Goal: Transaction & Acquisition: Purchase product/service

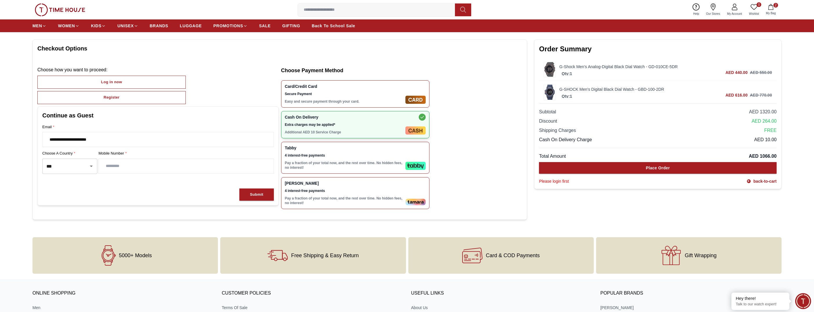
click at [580, 66] on link "G-Shock Men's Analog-Digital Black Dial Watch - GD-010CE-5DR" at bounding box center [666, 67] width 213 height 6
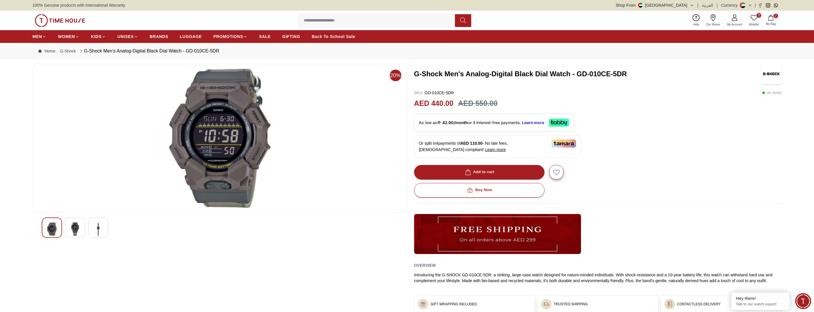
click at [75, 231] on img at bounding box center [75, 228] width 10 height 13
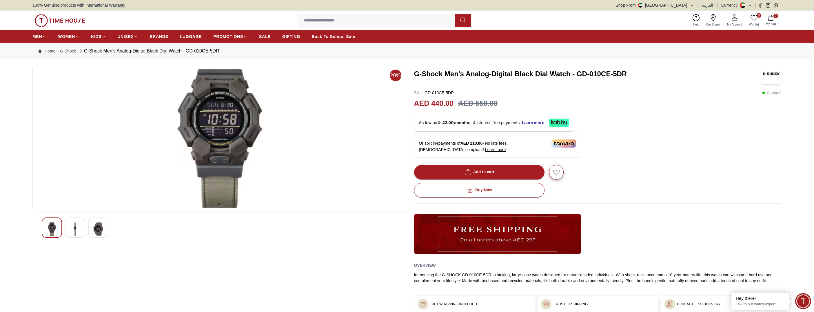
click at [100, 235] on img at bounding box center [98, 228] width 10 height 13
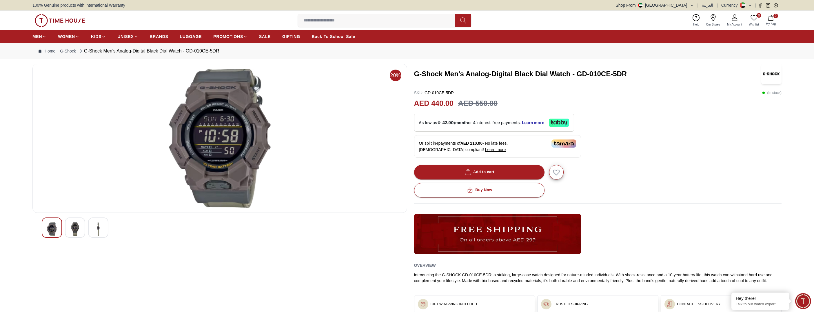
click at [52, 232] on img at bounding box center [52, 228] width 10 height 13
click at [80, 232] on img at bounding box center [75, 228] width 10 height 13
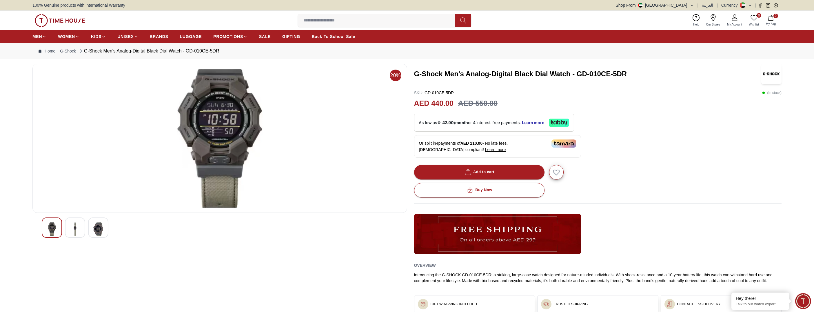
click at [106, 235] on div at bounding box center [98, 227] width 20 height 20
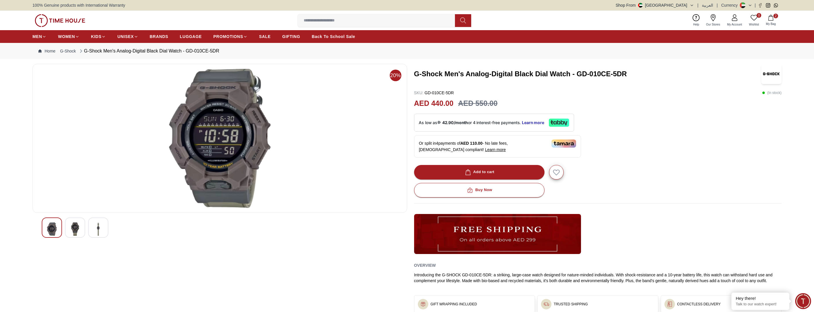
click at [100, 232] on img at bounding box center [98, 228] width 10 height 13
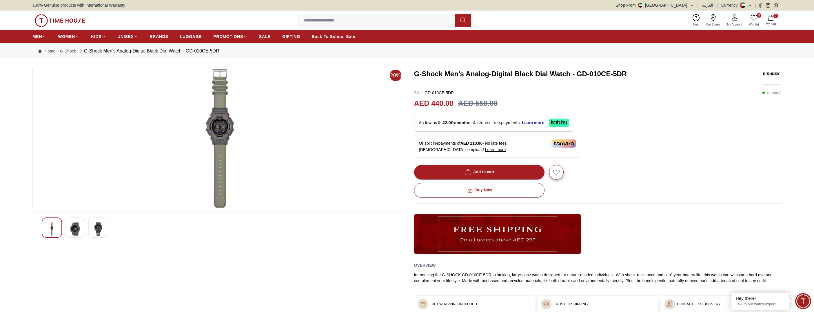
scroll to position [29, 0]
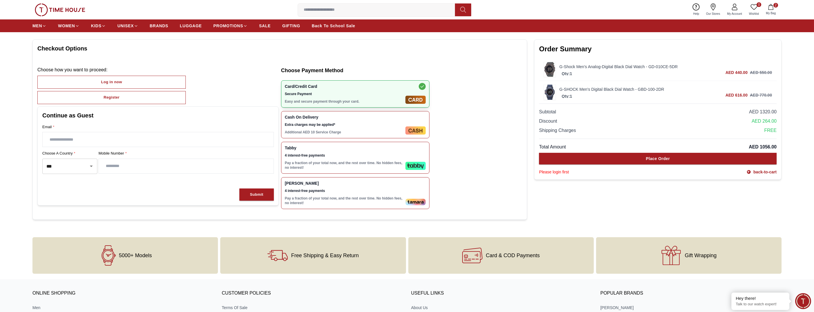
click at [566, 92] on div "Qty: 1" at bounding box center [567, 95] width 15 height 6
drag, startPoint x: 566, startPoint y: 92, endPoint x: 604, endPoint y: 88, distance: 38.8
click at [604, 88] on link "G-SHOCK Men's Digital Black Dial Watch - GBD-100-2DR" at bounding box center [666, 89] width 213 height 6
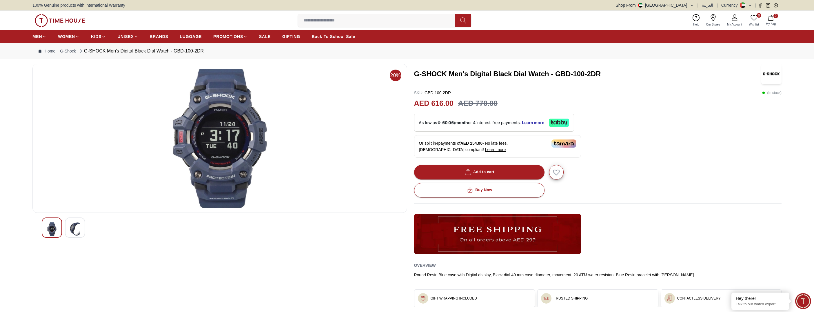
click at [76, 232] on img at bounding box center [75, 228] width 10 height 13
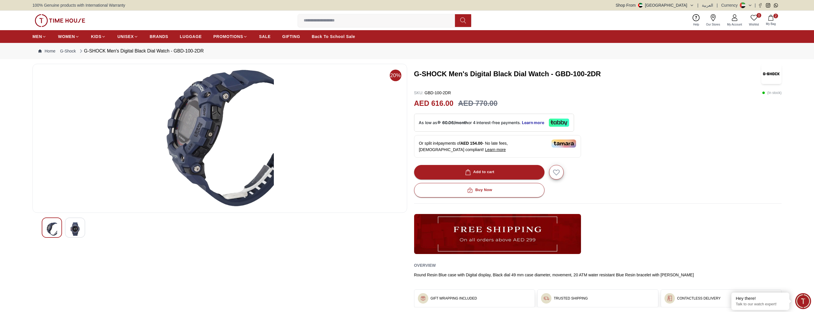
click at [51, 233] on img at bounding box center [52, 228] width 10 height 13
click at [55, 232] on img at bounding box center [52, 228] width 10 height 13
click at [56, 233] on img at bounding box center [52, 228] width 10 height 13
click at [77, 232] on img at bounding box center [75, 228] width 10 height 13
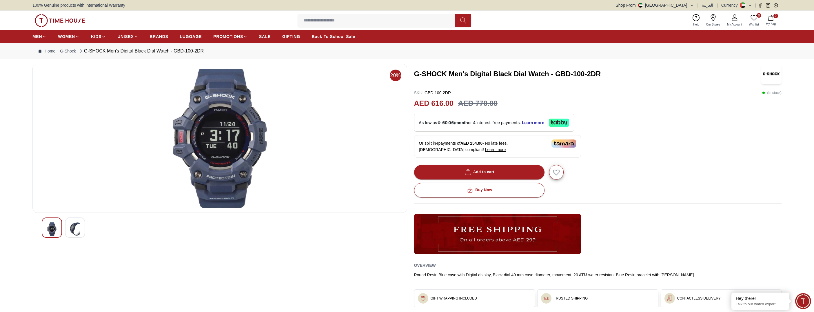
click at [53, 233] on img at bounding box center [52, 228] width 10 height 13
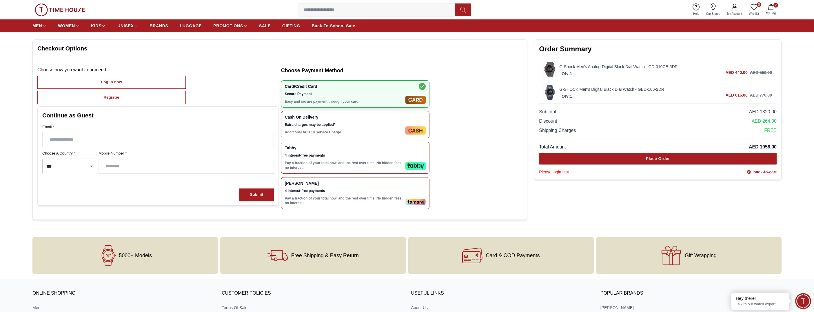
click at [551, 67] on img at bounding box center [550, 69] width 12 height 15
click at [561, 68] on link "G-Shock Men's Analog-Digital Black Dial Watch - GD-010CE-5DR" at bounding box center [666, 67] width 213 height 6
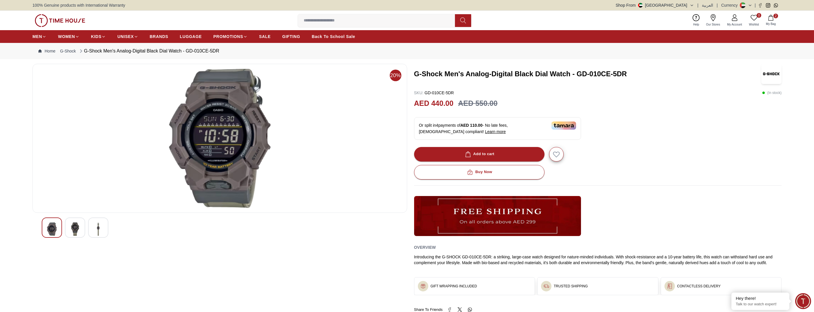
click at [101, 228] on img at bounding box center [98, 228] width 10 height 13
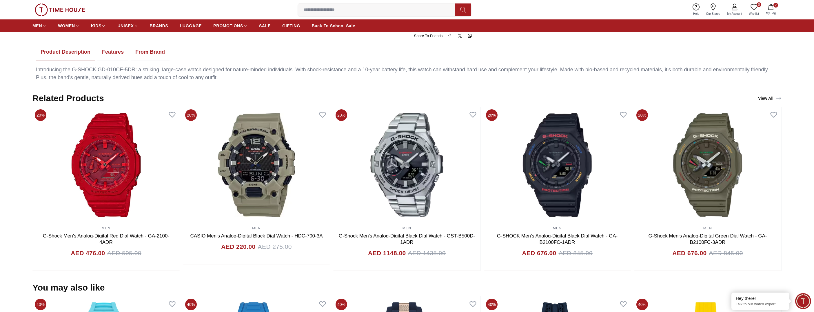
scroll to position [266, 0]
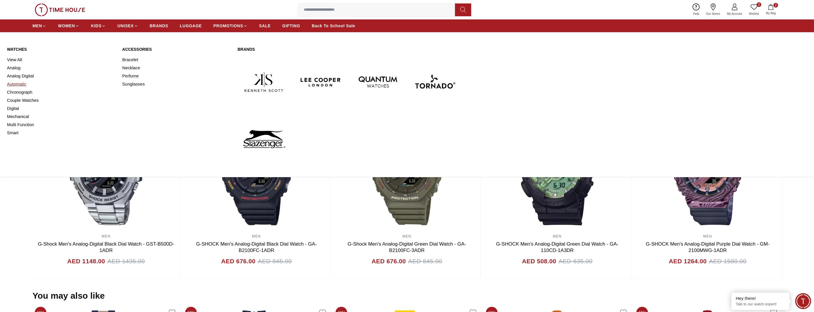
click at [18, 84] on link "Automatic" at bounding box center [61, 84] width 108 height 8
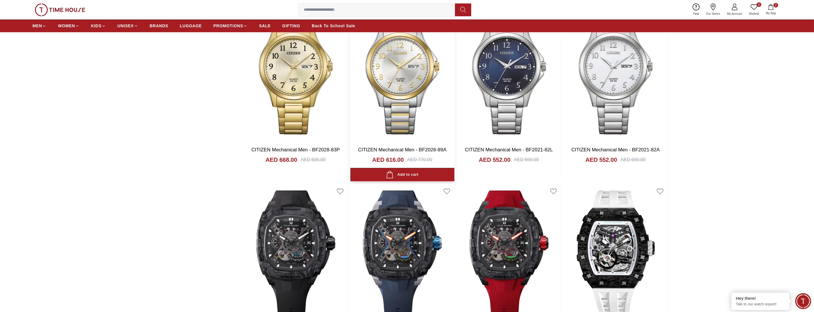
scroll to position [696, 0]
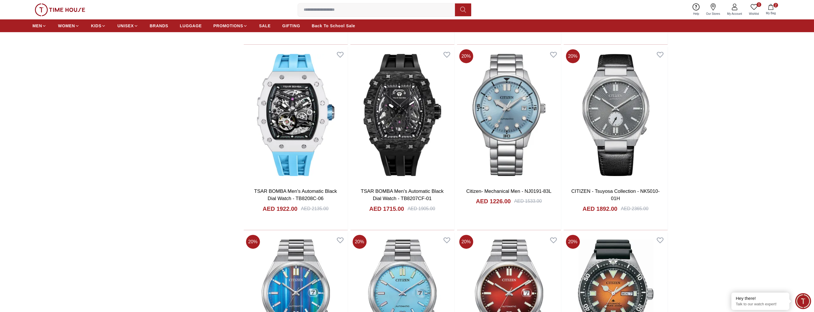
scroll to position [1884, 0]
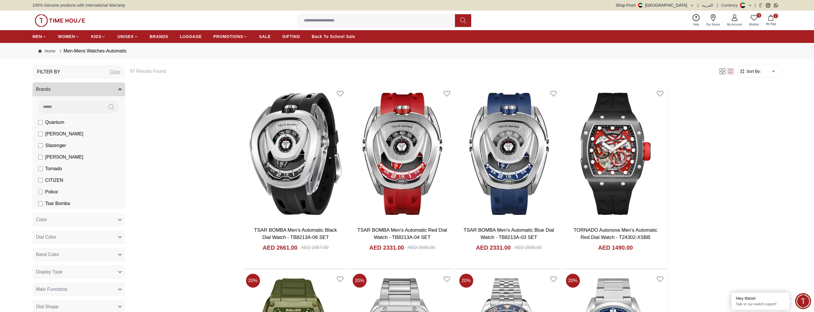
scroll to position [696, 0]
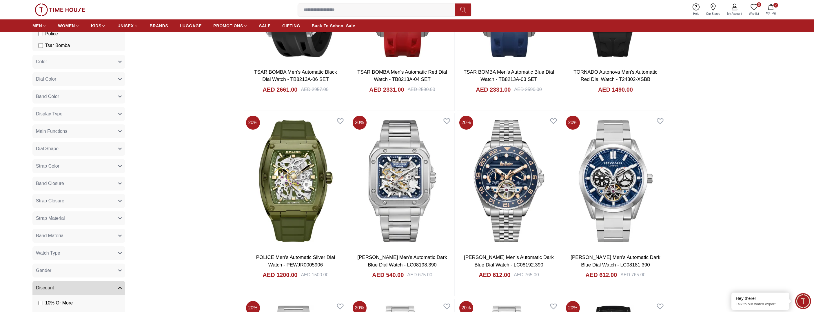
scroll to position [232, 0]
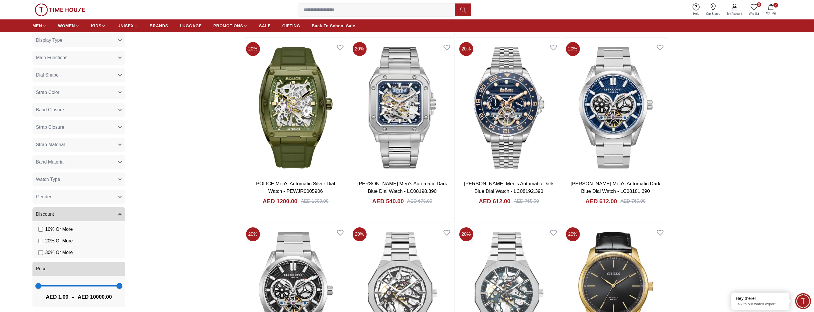
click at [44, 253] on label "30 % Or More" at bounding box center [55, 252] width 34 height 7
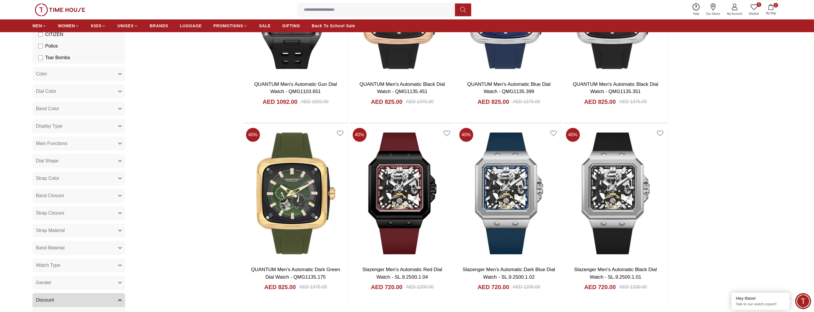
scroll to position [203, 0]
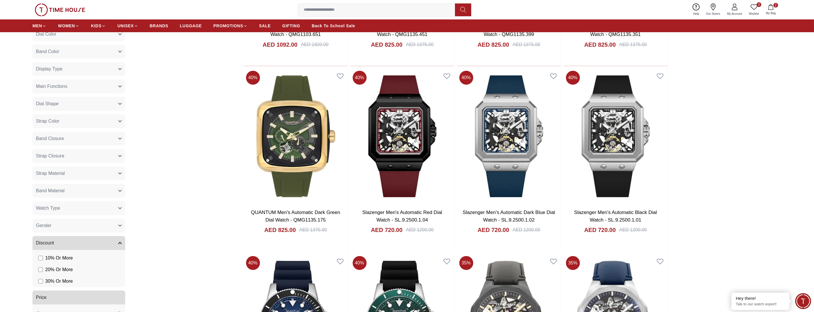
click at [120, 208] on icon "button" at bounding box center [119, 207] width 3 height 3
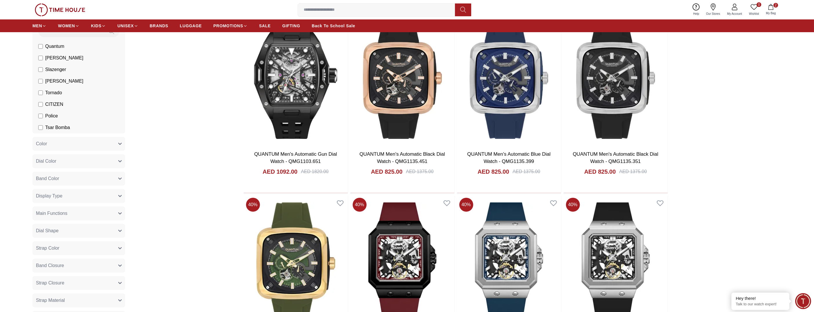
scroll to position [0, 0]
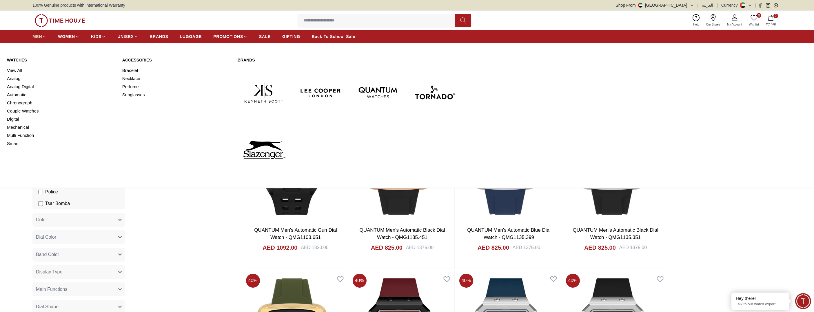
click at [38, 37] on span "MEN" at bounding box center [37, 37] width 10 height 6
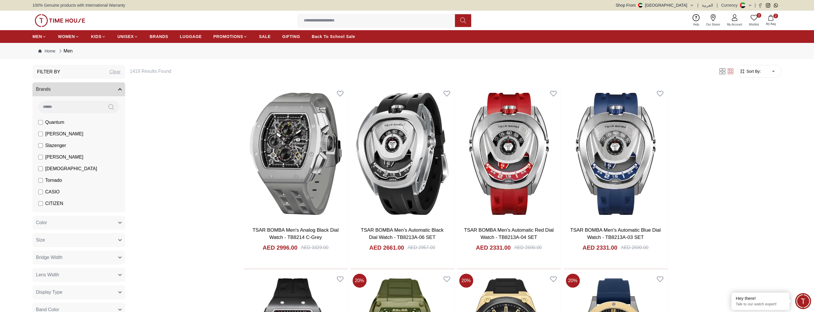
click at [48, 193] on span "CASIO" at bounding box center [52, 191] width 14 height 7
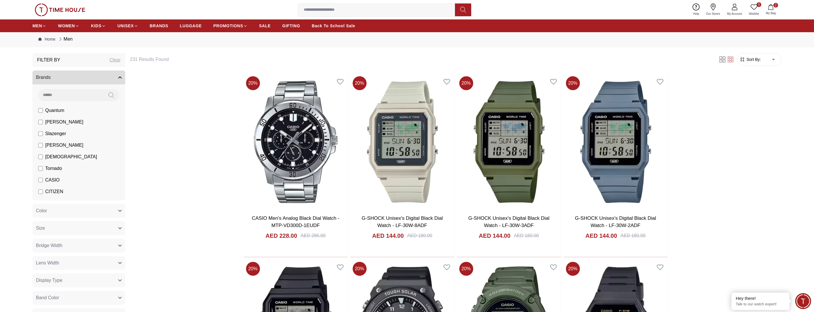
scroll to position [58, 0]
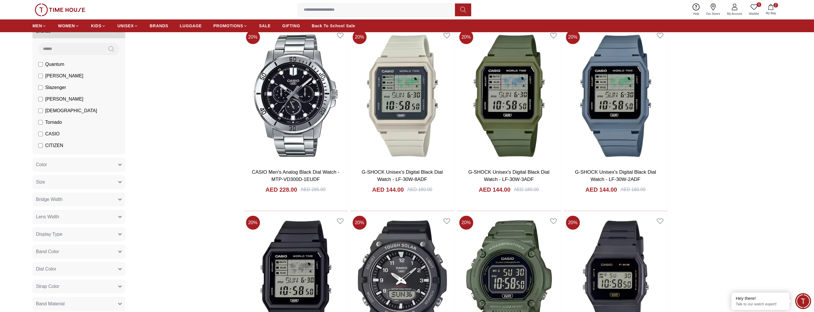
click at [119, 183] on icon "button" at bounding box center [119, 181] width 3 height 3
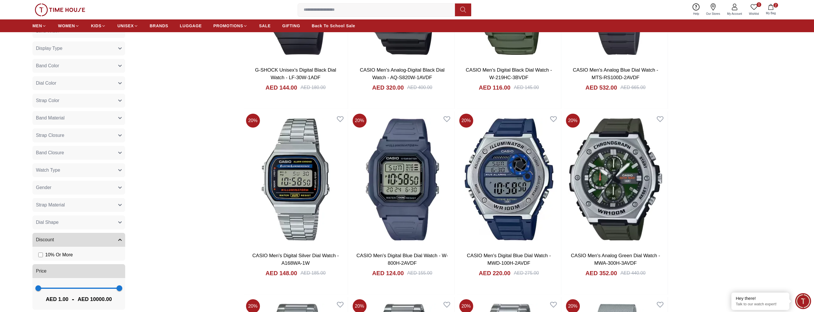
scroll to position [406, 0]
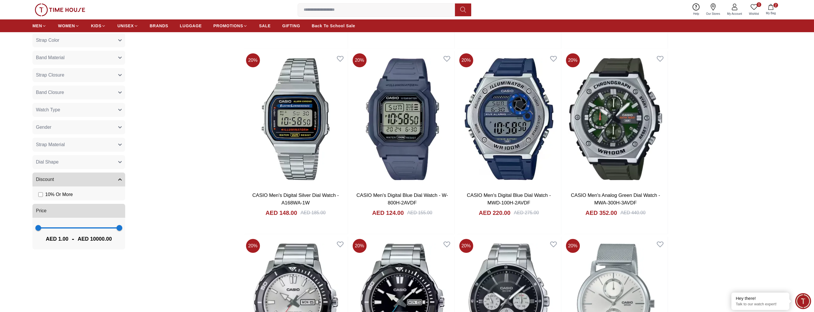
click at [121, 180] on icon "button" at bounding box center [119, 179] width 3 height 3
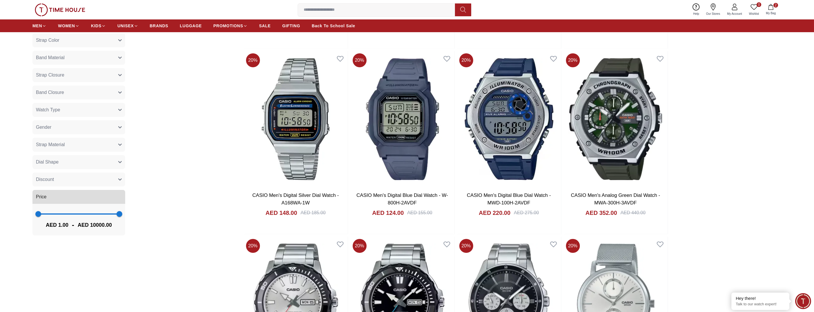
click at [121, 180] on icon "button" at bounding box center [119, 179] width 3 height 3
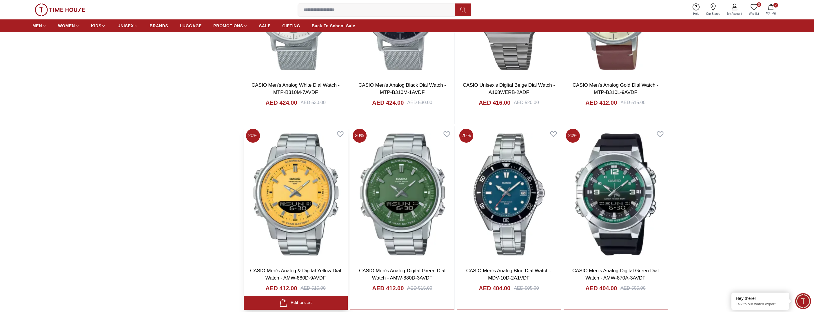
scroll to position [725, 0]
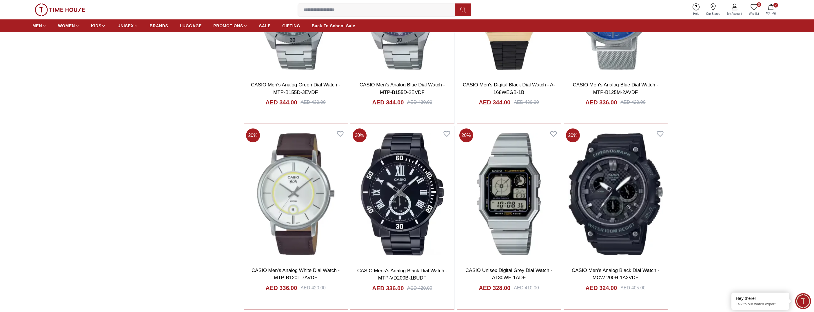
scroll to position [2000, 0]
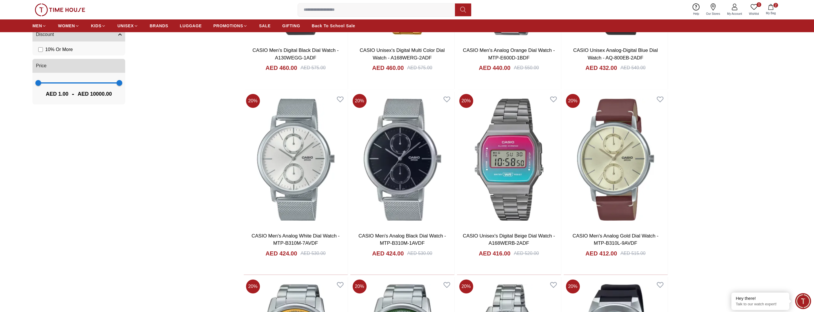
scroll to position [435, 0]
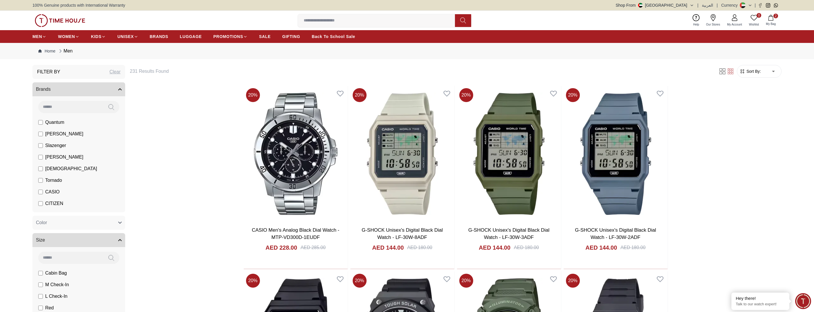
click at [70, 54] on div "Men" at bounding box center [65, 51] width 15 height 7
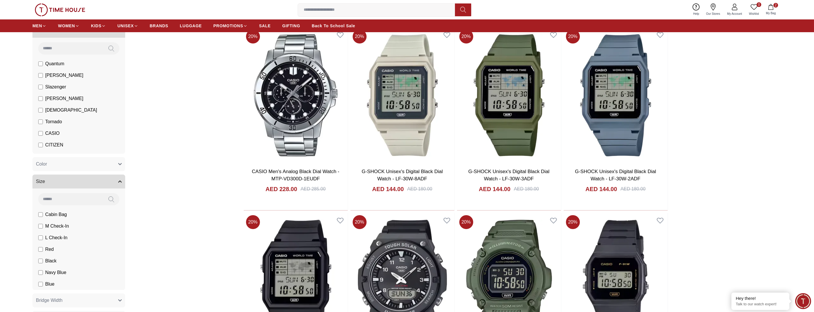
scroll to position [58, 0]
click at [120, 165] on icon "button" at bounding box center [120, 164] width 3 height 1
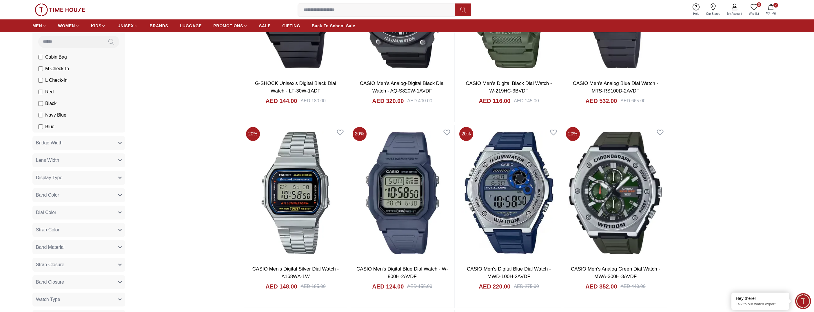
scroll to position [348, 0]
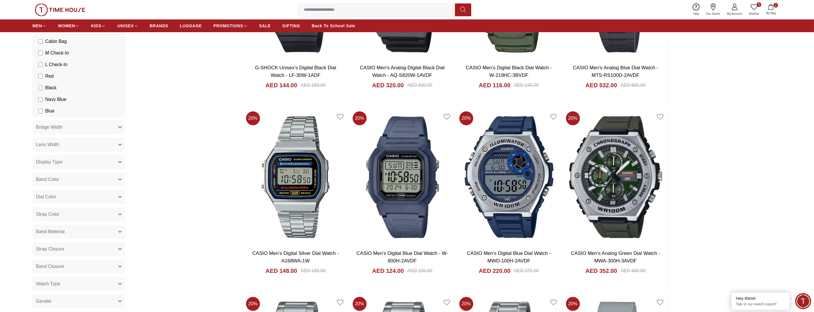
click at [119, 284] on icon "button" at bounding box center [119, 283] width 3 height 3
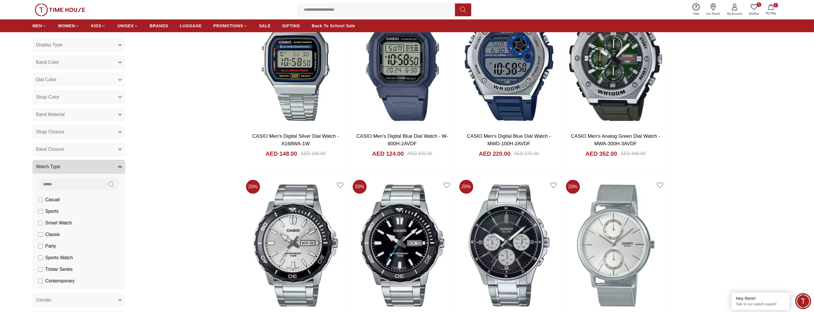
scroll to position [464, 0]
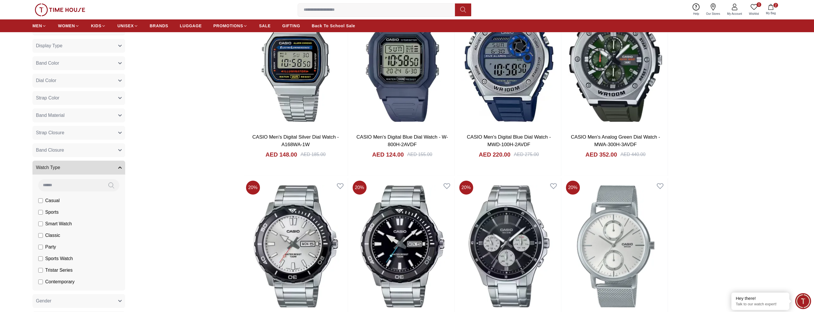
click at [120, 63] on icon "button" at bounding box center [120, 63] width 3 height 1
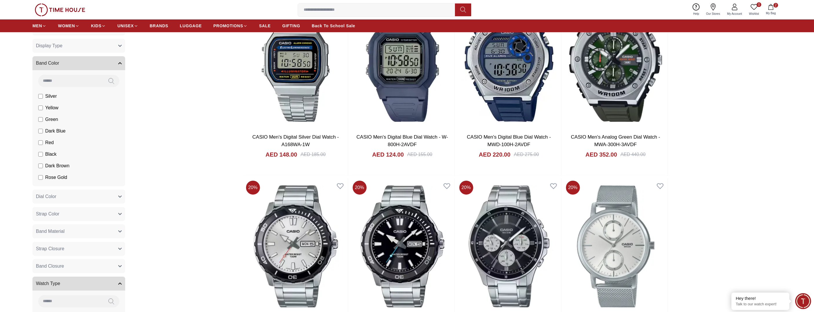
click at [120, 63] on icon "button" at bounding box center [119, 62] width 3 height 3
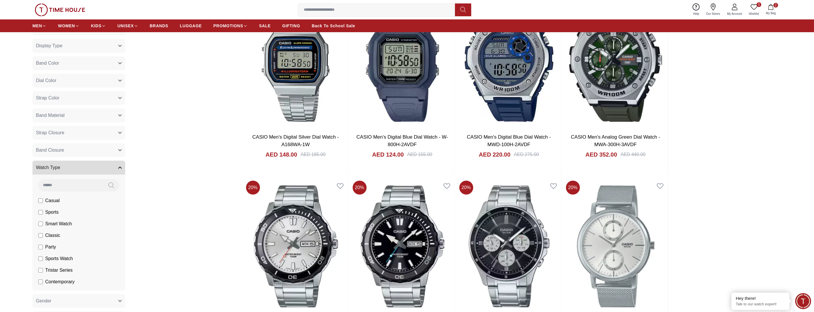
click at [121, 46] on icon "button" at bounding box center [119, 45] width 3 height 3
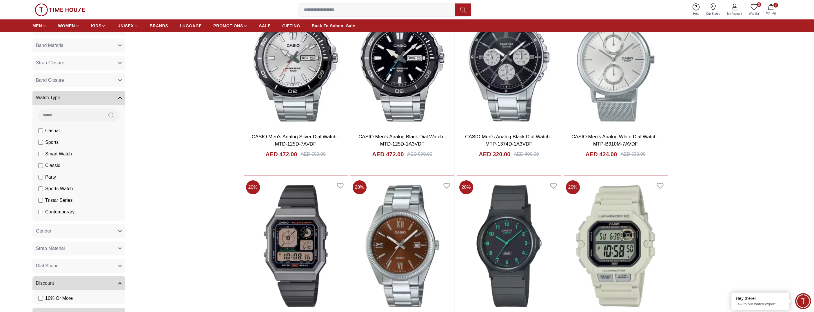
scroll to position [666, 0]
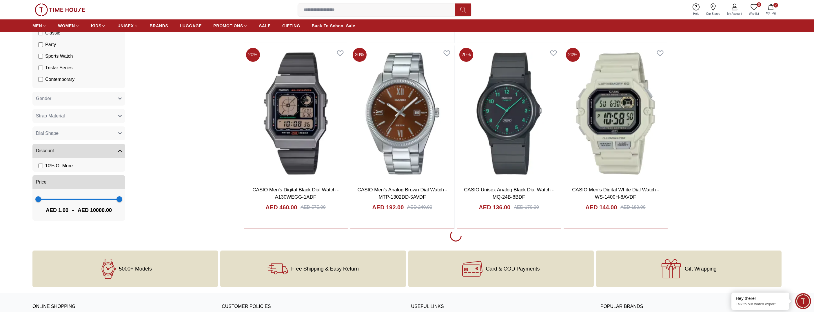
scroll to position [782, 0]
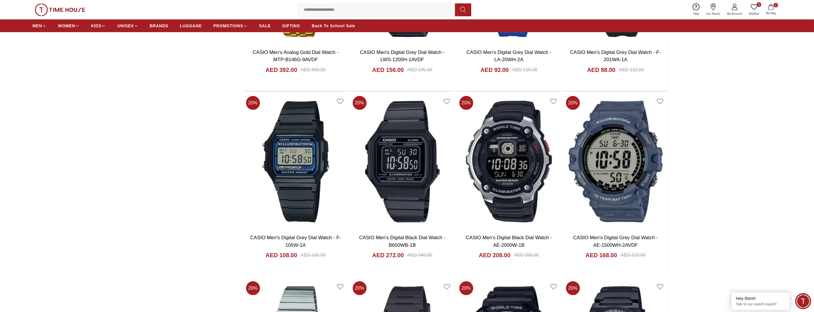
scroll to position [2406, 0]
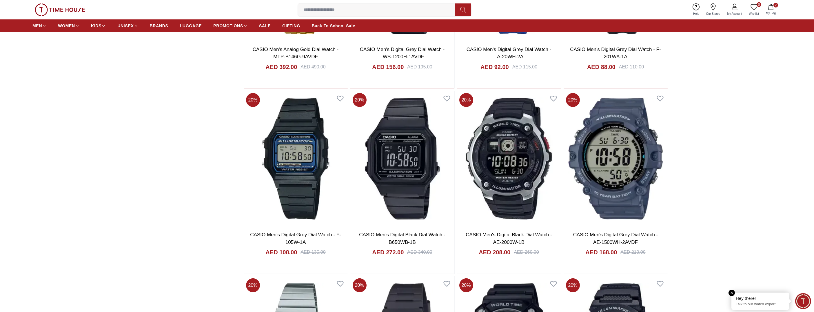
click at [762, 303] on p "Talk to our watch expert!" at bounding box center [760, 304] width 49 height 5
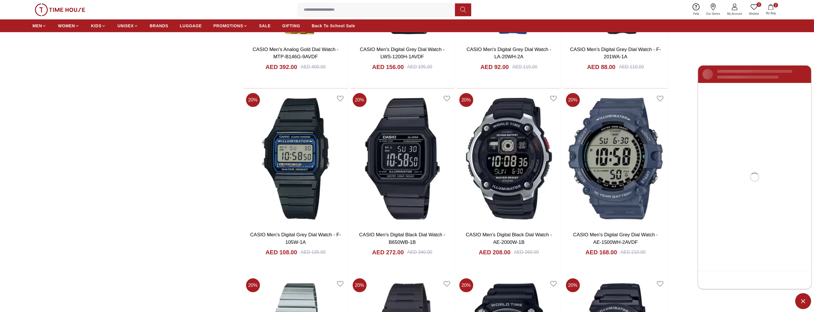
scroll to position [0, 0]
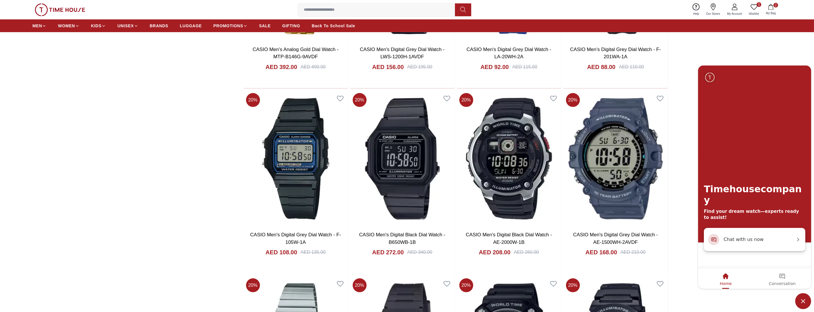
click at [747, 237] on span "Chat with us now" at bounding box center [760, 240] width 72 height 8
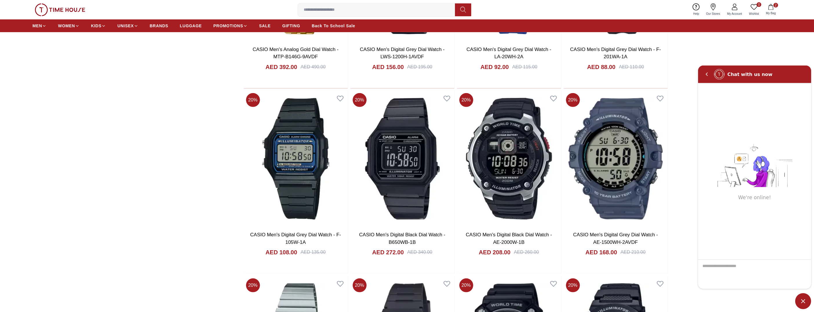
click at [738, 271] on textarea "We are here to help you" at bounding box center [754, 274] width 113 height 29
type textarea "**********"
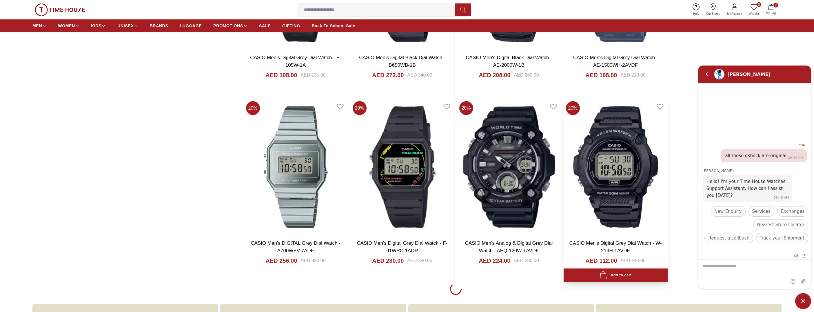
scroll to position [2667, 0]
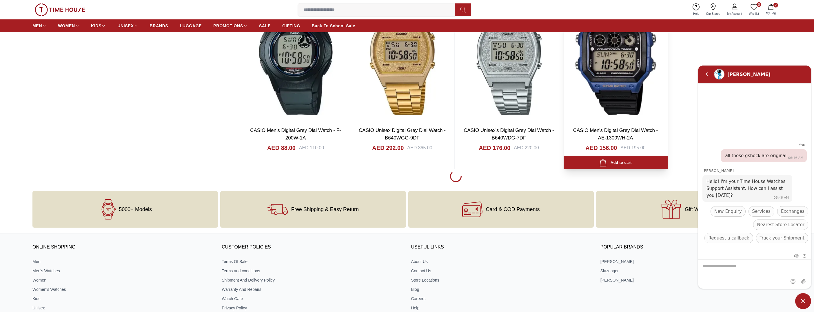
scroll to position [4551, 0]
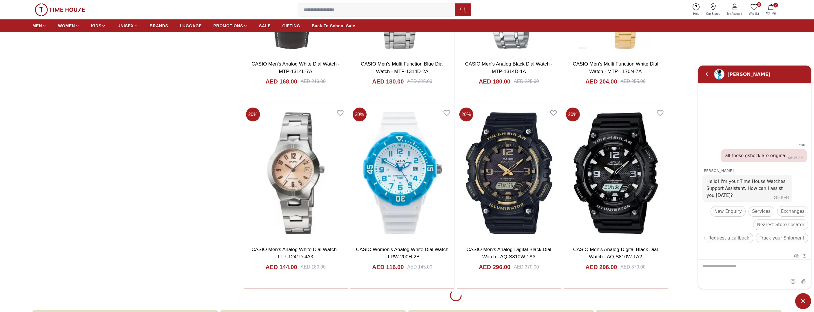
scroll to position [6378, 0]
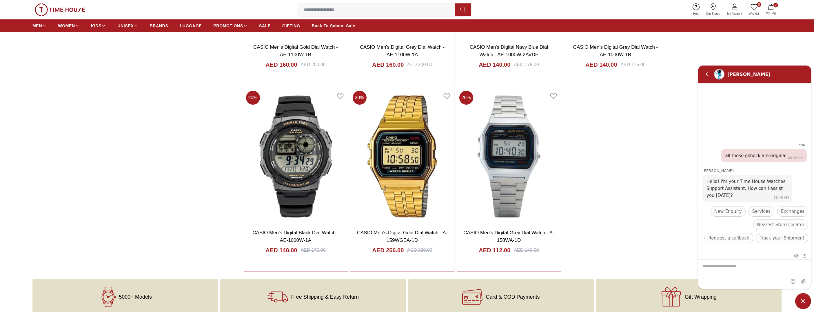
scroll to position [6840, 0]
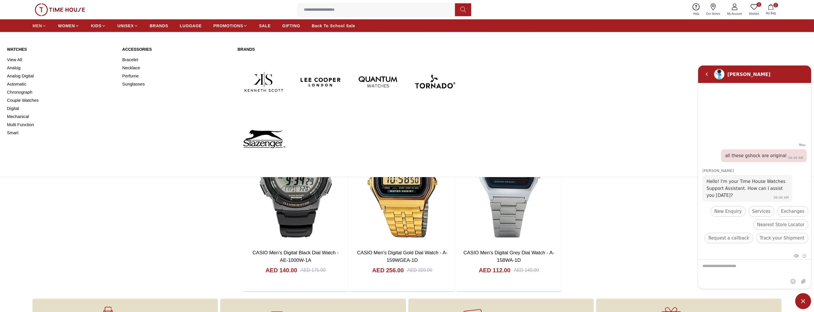
click at [44, 26] on icon at bounding box center [44, 25] width 2 height 1
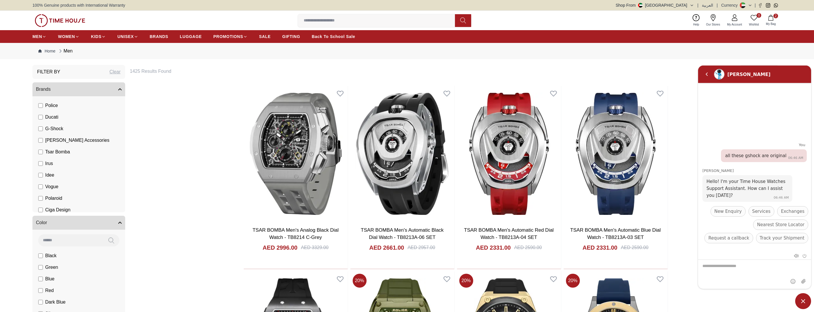
scroll to position [145, 0]
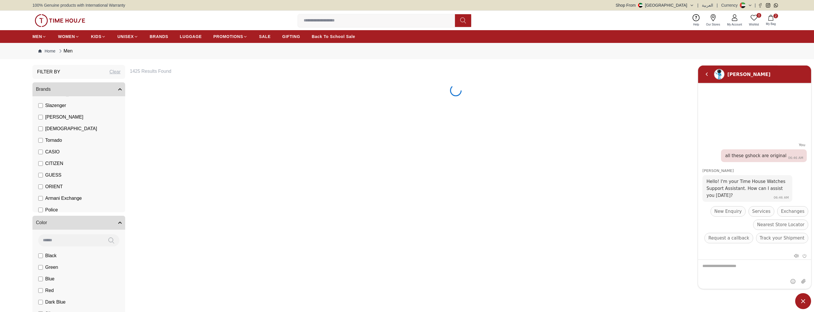
scroll to position [29, 0]
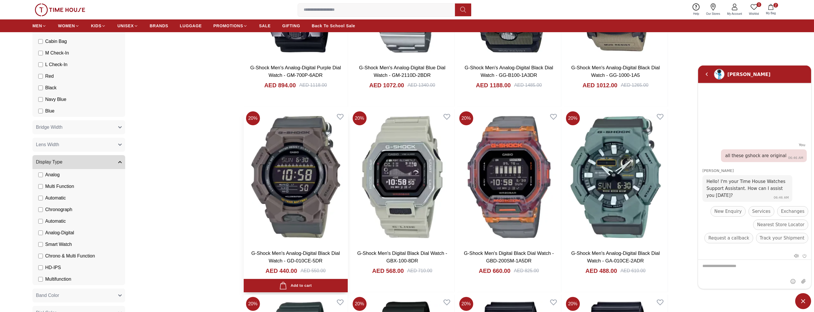
scroll to position [348, 0]
click at [299, 178] on img at bounding box center [296, 177] width 104 height 136
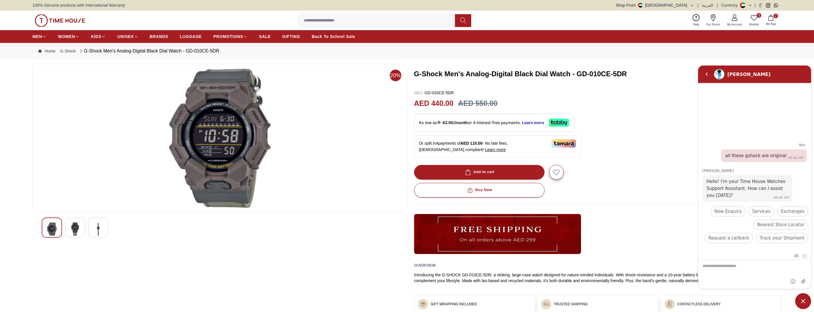
click at [74, 229] on img at bounding box center [75, 228] width 10 height 13
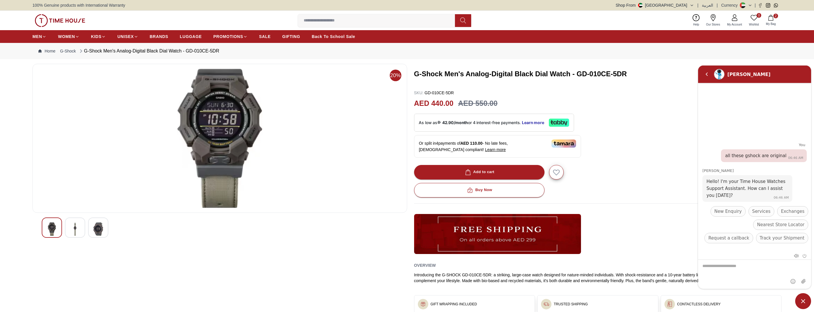
click at [79, 223] on img at bounding box center [75, 228] width 10 height 13
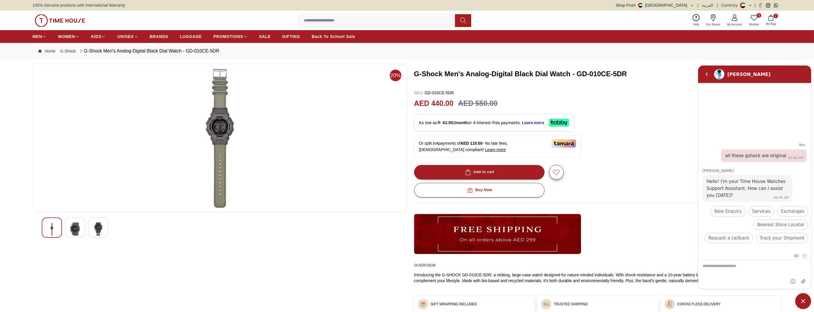
click at [253, 203] on img at bounding box center [219, 138] width 365 height 139
click at [708, 74] on em "Back" at bounding box center [707, 74] width 12 height 12
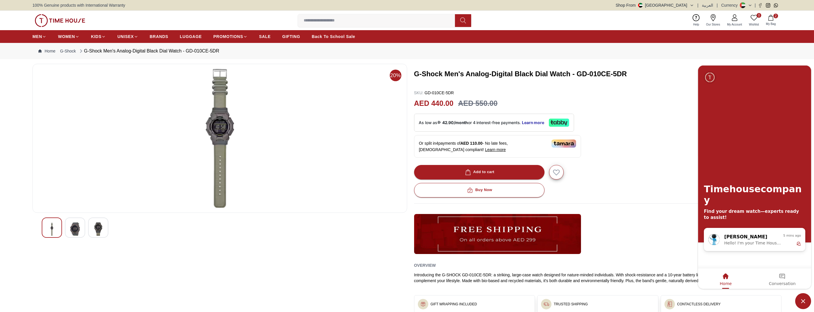
click at [671, 119] on div "G-Shock Men's Analog-Digital Black Dial Watch - GD-010CE-5DR SKU : GD-010CE-5DR…" at bounding box center [598, 197] width 368 height 266
click at [99, 229] on img at bounding box center [98, 228] width 10 height 13
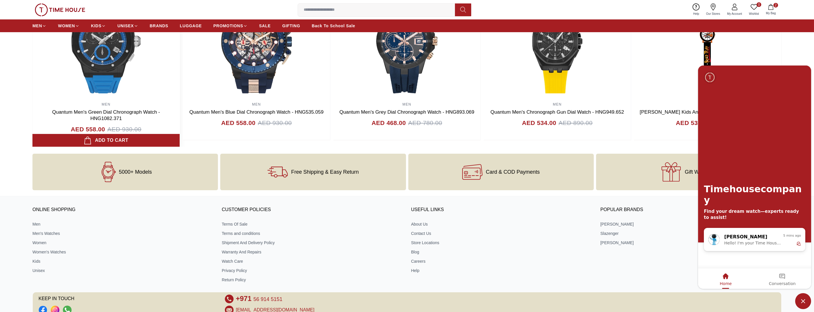
scroll to position [609, 0]
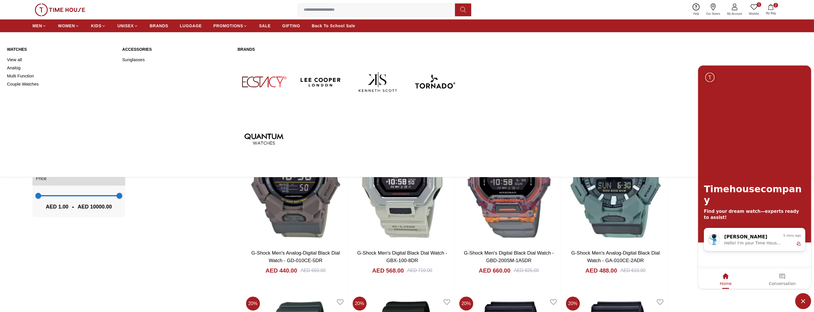
scroll to position [428, 0]
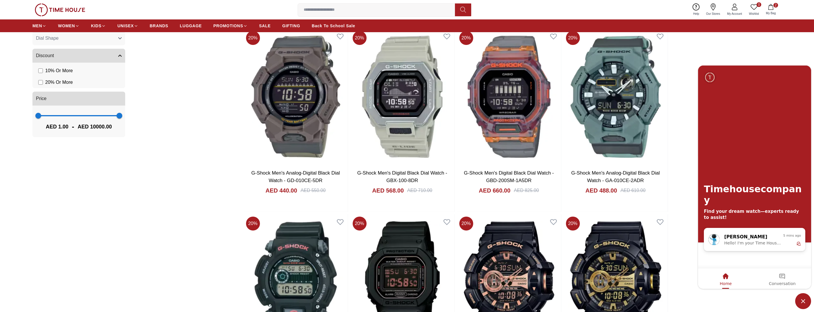
click at [710, 78] on img "Company logo" at bounding box center [709, 78] width 11 height 12
click at [704, 69] on div "Timehousecompany Find your dream watch—experts ready to assist!" at bounding box center [754, 147] width 113 height 162
click at [802, 302] on span "Minimize live chat window" at bounding box center [803, 301] width 16 height 16
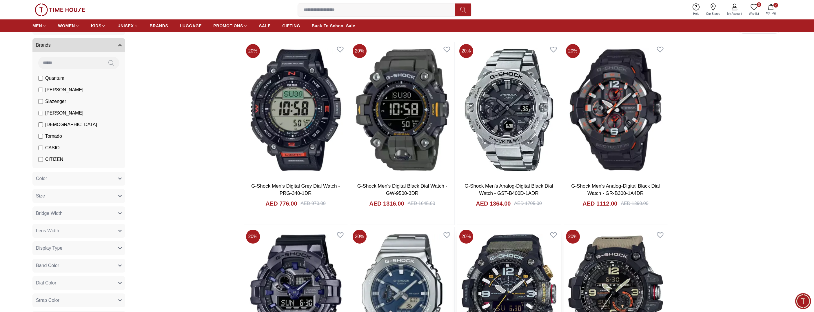
scroll to position [0, 0]
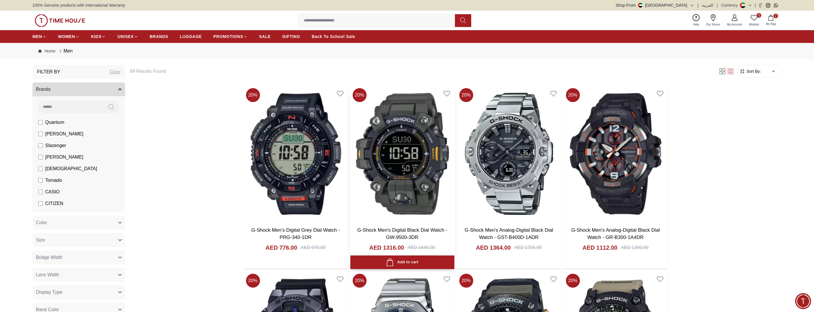
click at [420, 165] on img at bounding box center [402, 154] width 104 height 136
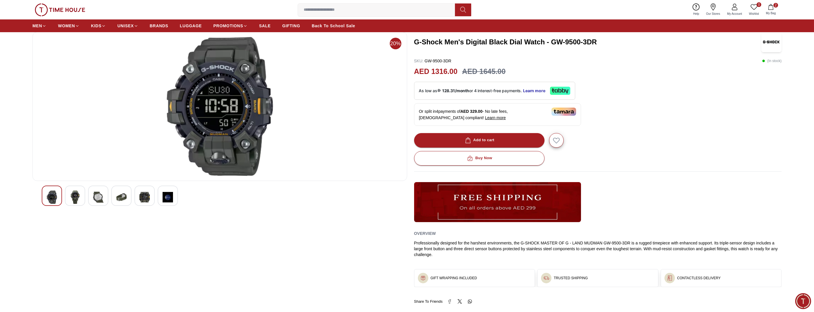
scroll to position [29, 0]
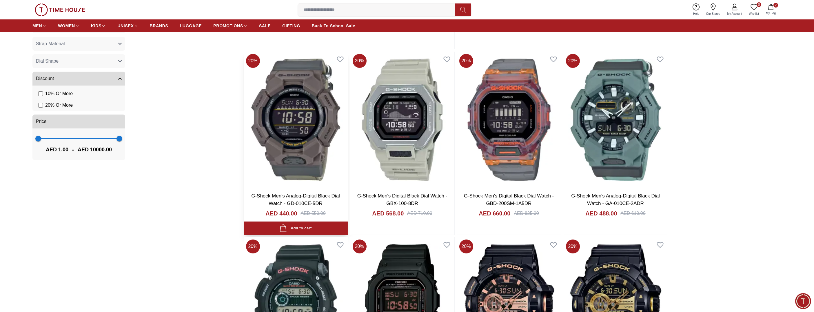
scroll to position [406, 0]
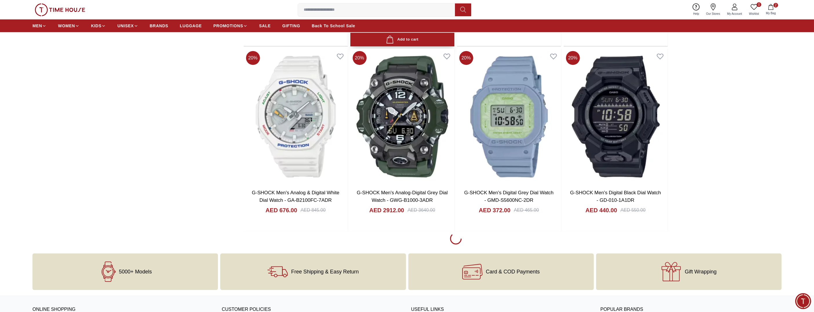
scroll to position [1710, 0]
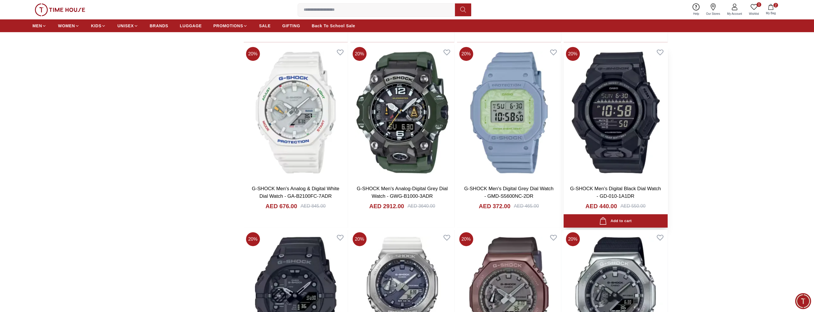
click at [618, 119] on img at bounding box center [616, 113] width 104 height 136
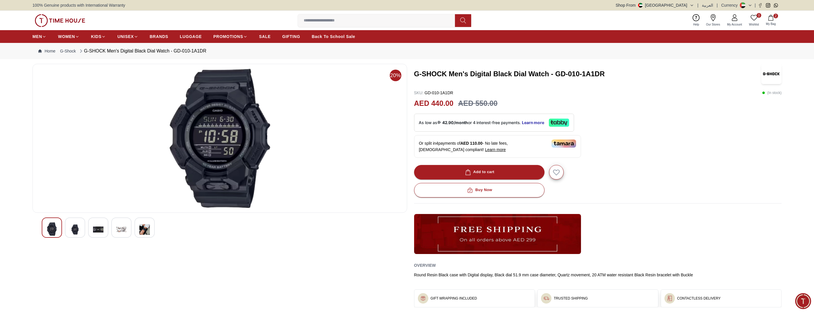
click at [75, 231] on img at bounding box center [75, 229] width 10 height 14
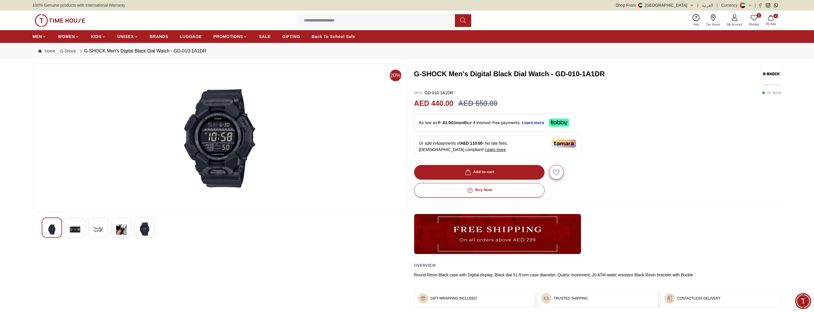
click at [101, 235] on img at bounding box center [98, 229] width 10 height 14
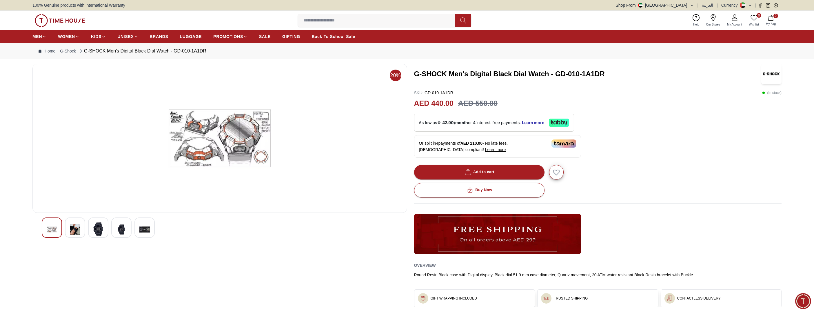
click at [120, 233] on img at bounding box center [121, 229] width 10 height 14
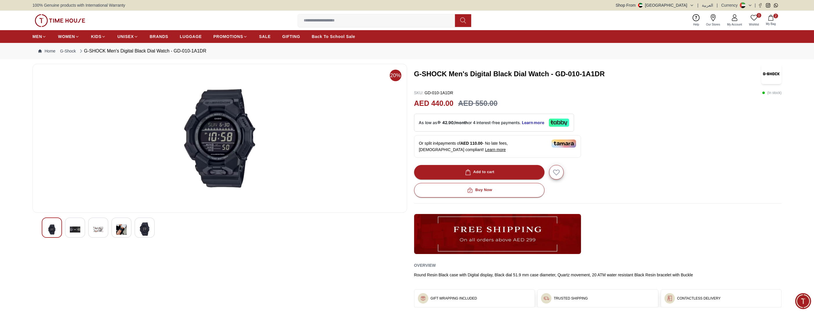
click at [145, 233] on img at bounding box center [144, 228] width 10 height 13
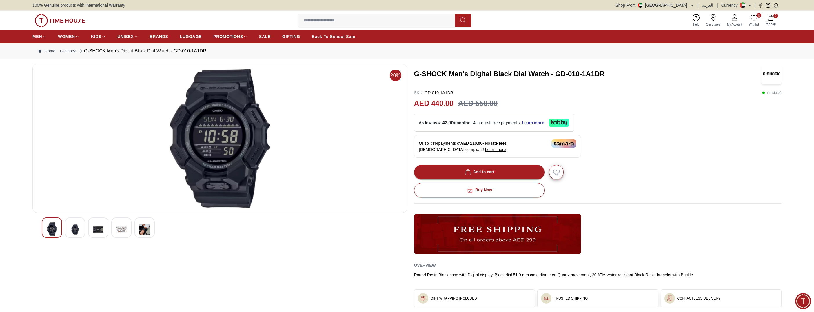
click at [48, 230] on img at bounding box center [52, 228] width 10 height 13
click at [119, 230] on img at bounding box center [121, 229] width 10 height 14
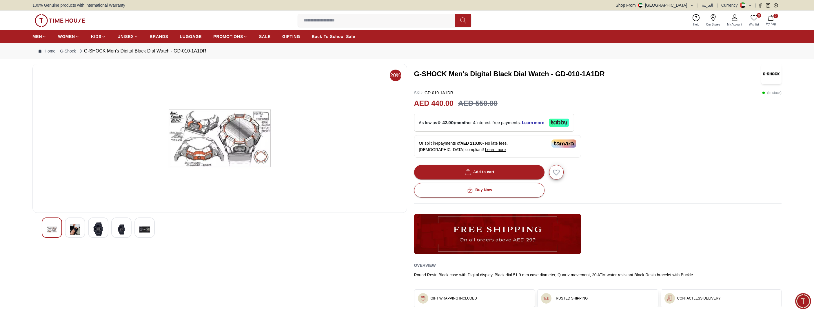
click at [146, 231] on img at bounding box center [144, 229] width 10 height 14
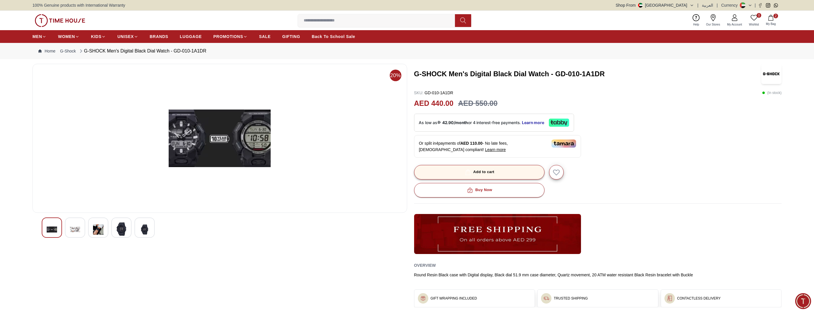
click at [485, 172] on div "Add to cart" at bounding box center [479, 172] width 30 height 7
click at [771, 22] on span "My Bag" at bounding box center [771, 24] width 14 height 4
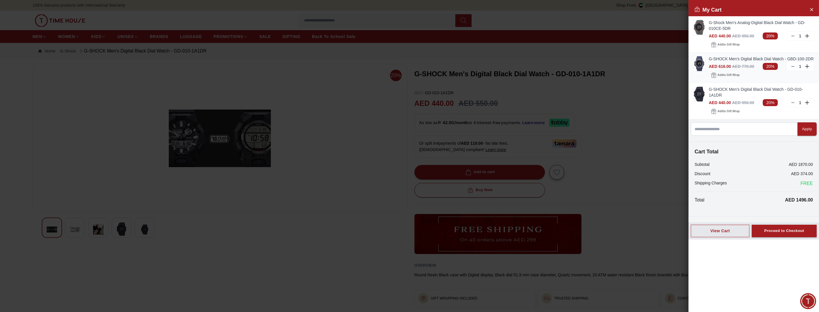
click at [696, 63] on img at bounding box center [699, 63] width 12 height 15
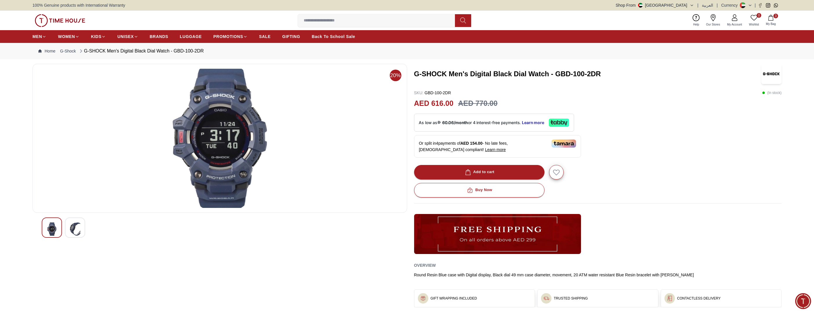
click at [73, 230] on img at bounding box center [75, 228] width 10 height 13
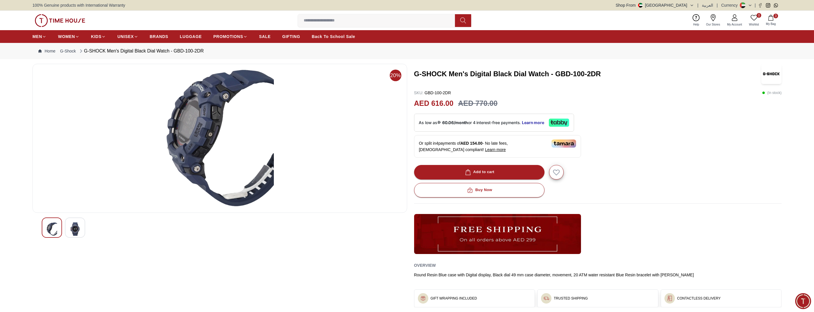
click at [48, 226] on img at bounding box center [52, 228] width 10 height 13
click at [71, 230] on img at bounding box center [75, 228] width 10 height 13
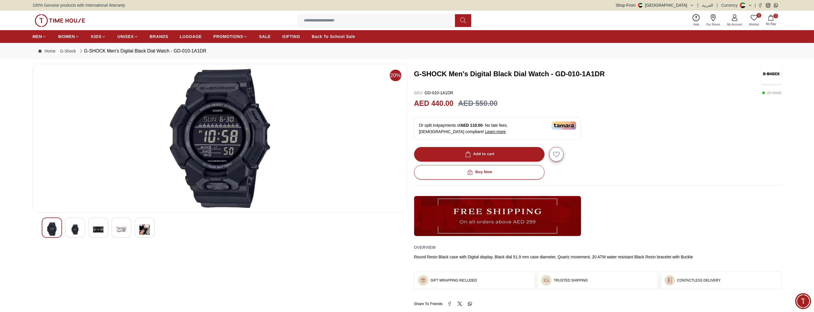
click at [777, 17] on span "3" at bounding box center [776, 16] width 5 height 5
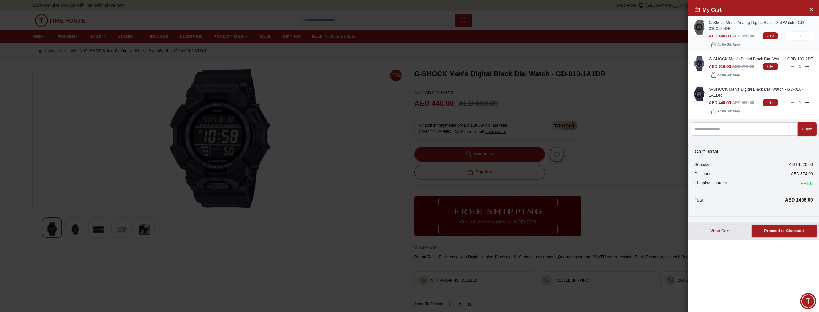
click at [699, 27] on img at bounding box center [699, 27] width 12 height 15
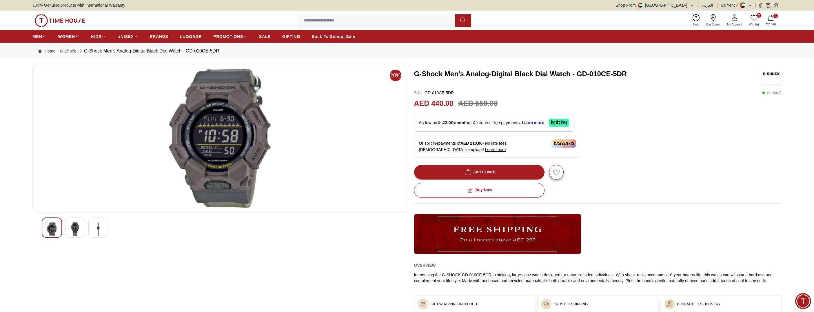
click at [771, 22] on span "My Bag" at bounding box center [771, 24] width 14 height 4
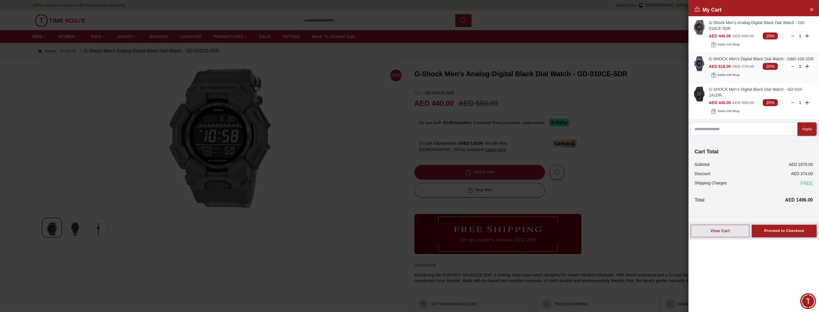
click at [702, 63] on img at bounding box center [699, 63] width 12 height 15
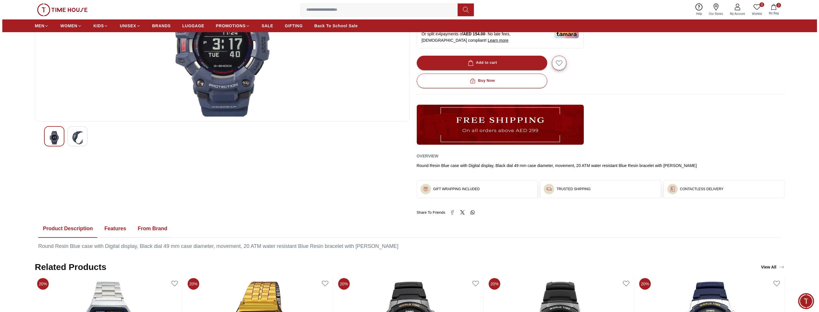
scroll to position [58, 0]
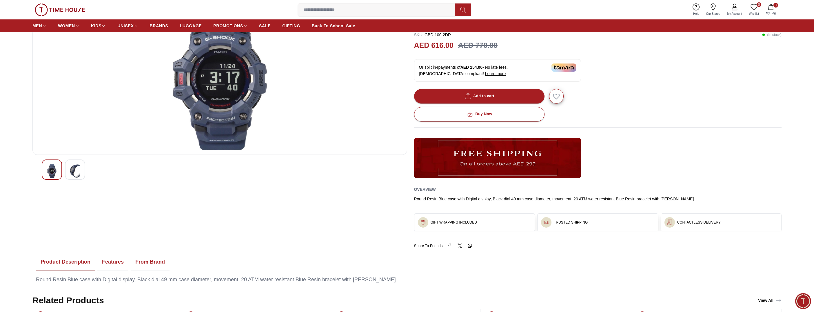
click at [773, 11] on button "3 My Bag" at bounding box center [771, 10] width 17 height 14
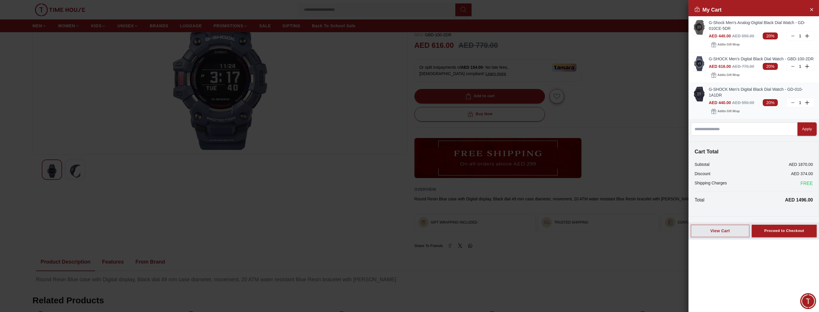
click at [700, 96] on img at bounding box center [699, 94] width 12 height 15
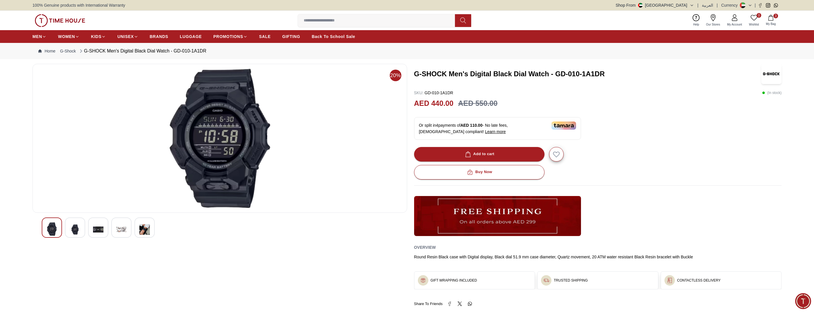
click at [76, 228] on img at bounding box center [75, 229] width 10 height 14
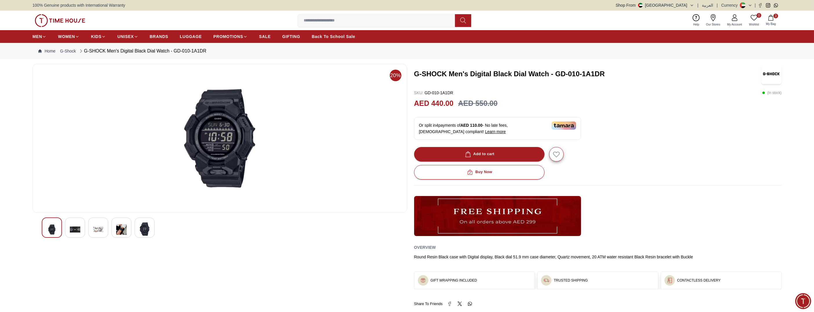
click at [101, 231] on img at bounding box center [98, 229] width 10 height 14
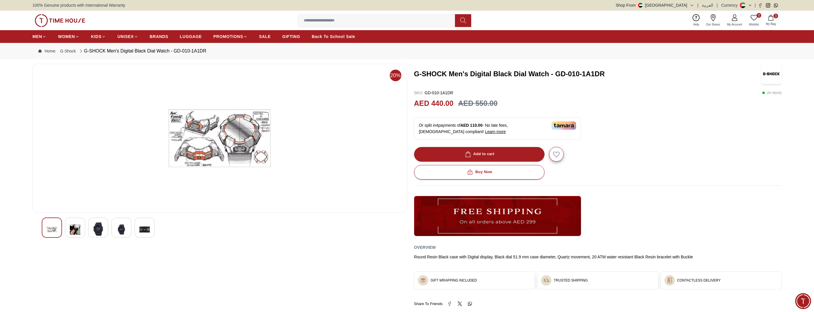
click at [135, 232] on div at bounding box center [145, 227] width 20 height 20
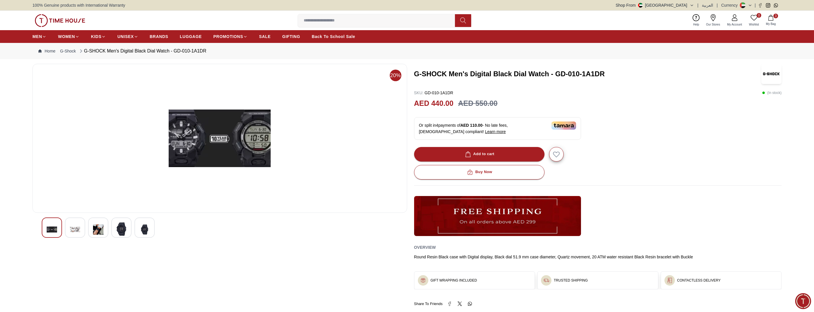
click at [157, 229] on div at bounding box center [220, 227] width 356 height 20
click at [143, 228] on img at bounding box center [144, 229] width 10 height 14
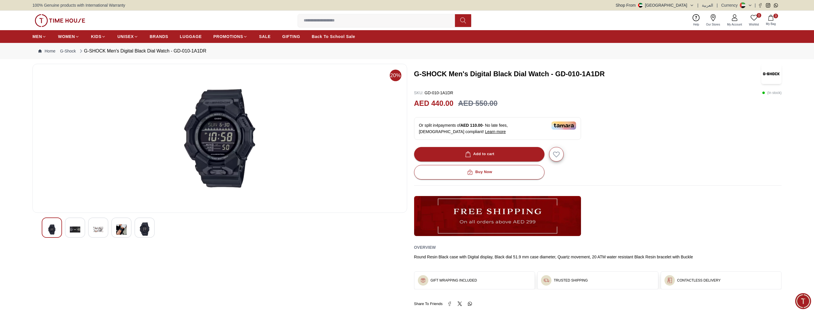
click at [772, 19] on icon "button" at bounding box center [771, 18] width 6 height 6
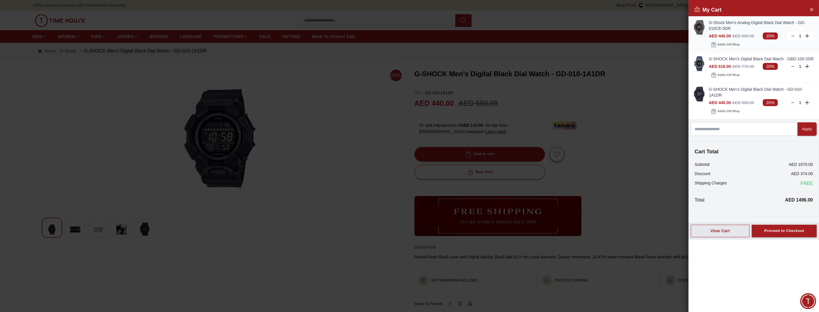
click at [701, 23] on img at bounding box center [699, 27] width 12 height 15
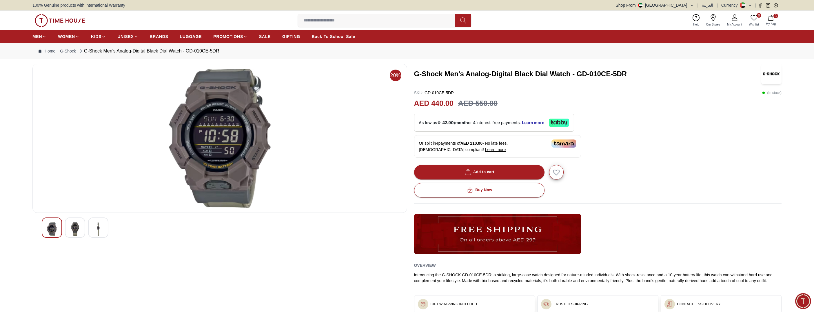
click at [772, 18] on icon "button" at bounding box center [771, 18] width 6 height 6
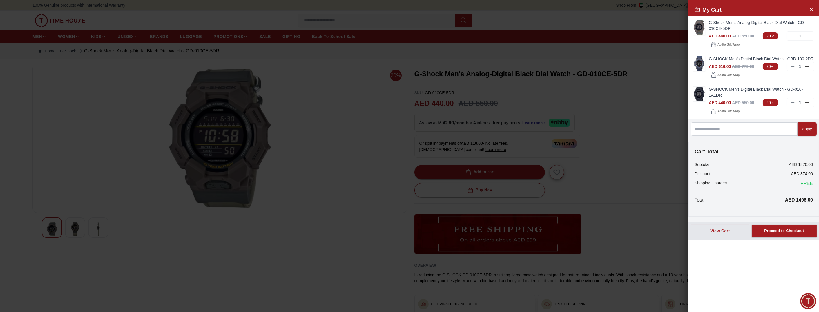
click at [666, 163] on div at bounding box center [409, 156] width 819 height 312
click at [322, 163] on div at bounding box center [409, 156] width 819 height 312
click at [617, 137] on div at bounding box center [409, 156] width 819 height 312
click at [810, 11] on icon "Close Account" at bounding box center [811, 9] width 5 height 7
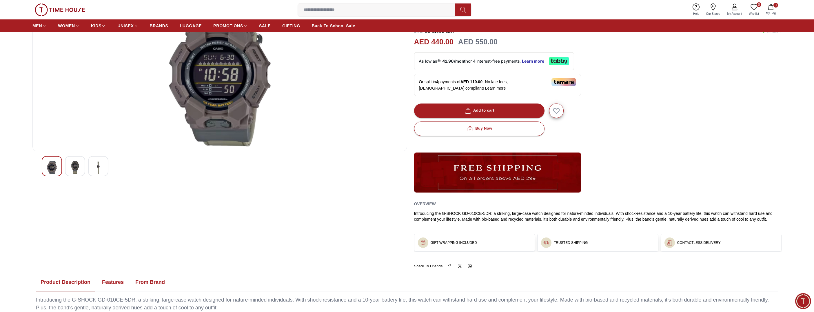
scroll to position [29, 0]
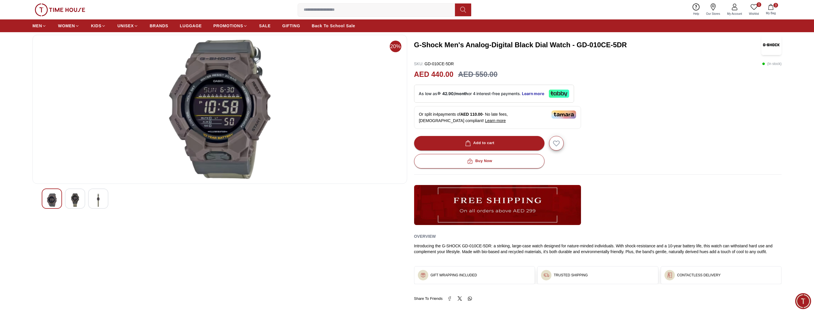
click at [98, 204] on img at bounding box center [98, 199] width 10 height 13
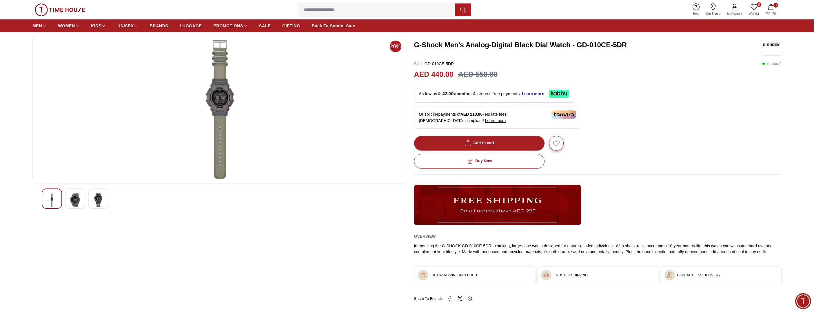
click at [73, 206] on img at bounding box center [75, 199] width 10 height 13
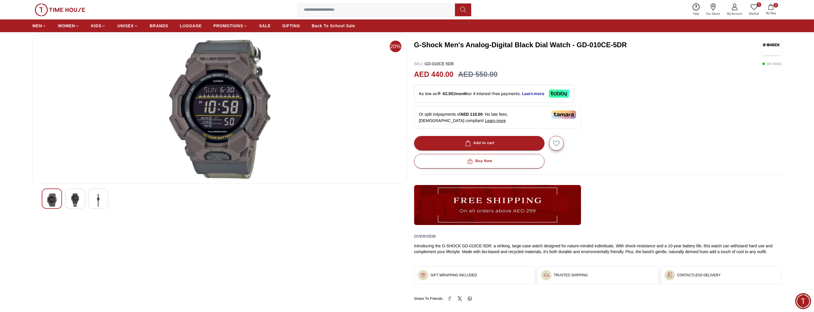
click at [102, 206] on img at bounding box center [98, 199] width 10 height 13
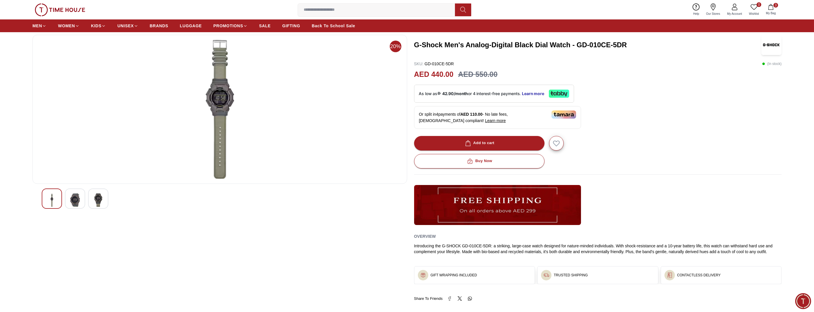
click at [776, 12] on span "My Bag" at bounding box center [771, 13] width 14 height 4
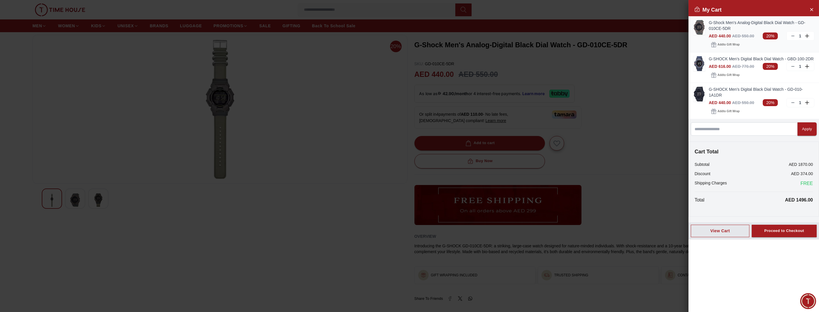
click at [792, 36] on icon at bounding box center [792, 36] width 5 height 5
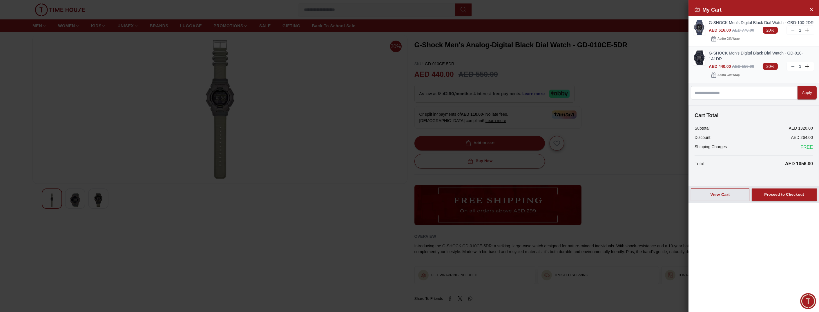
click at [699, 58] on img at bounding box center [699, 57] width 12 height 15
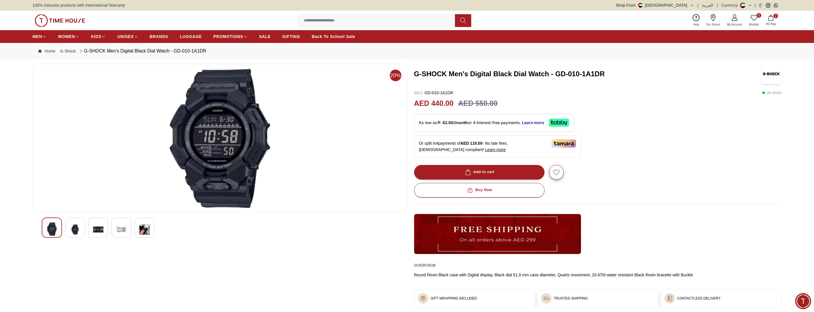
click at [775, 21] on button "2 My Bag" at bounding box center [771, 21] width 17 height 14
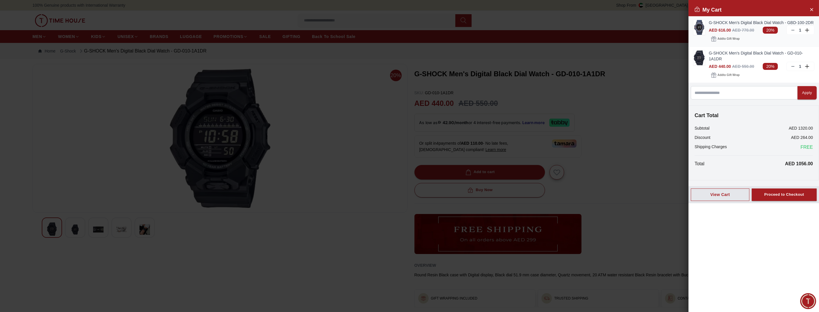
click at [706, 23] on div "G-SHOCK Men's Digital Black Dial Watch - GBD-100-2DR AED 616.00 AED 770.00 20% …" at bounding box center [753, 31] width 130 height 30
click at [699, 26] on img at bounding box center [699, 27] width 12 height 15
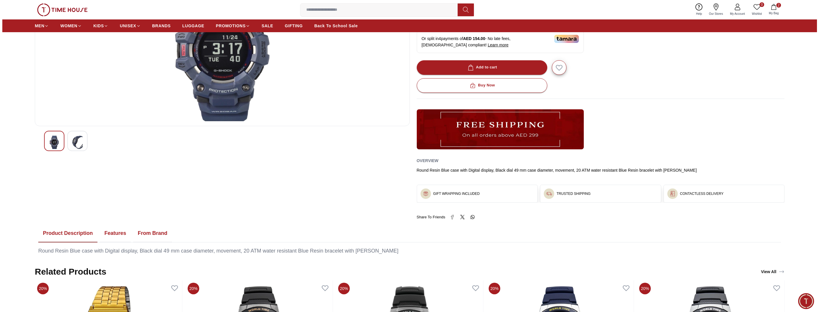
scroll to position [58, 0]
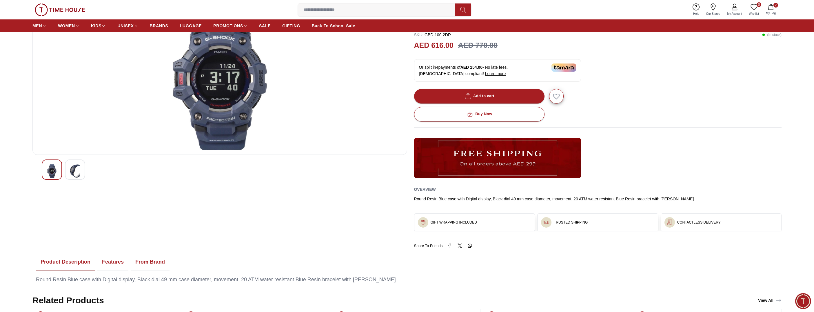
click at [774, 9] on button "2 My Bag" at bounding box center [771, 10] width 17 height 14
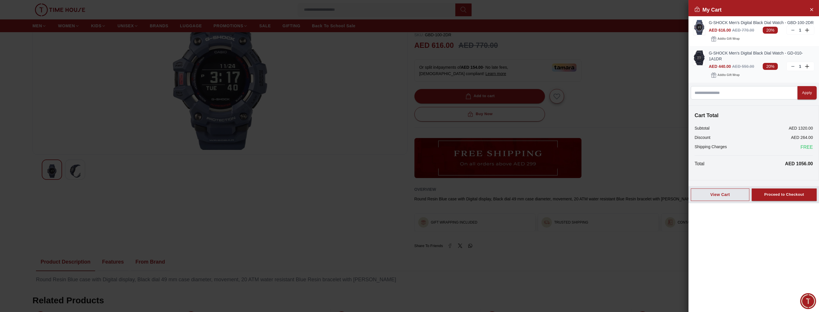
click at [702, 59] on img at bounding box center [699, 57] width 12 height 15
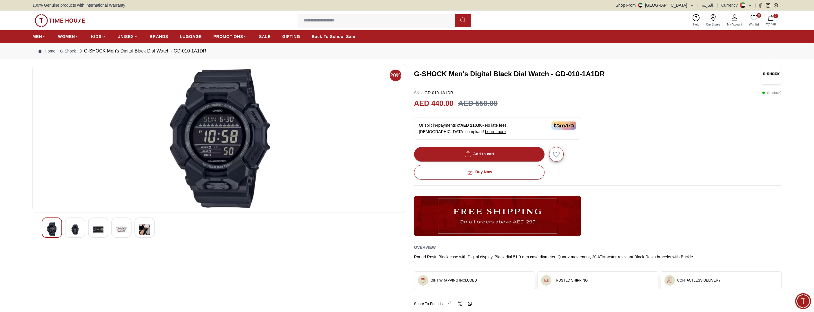
click at [773, 22] on span "My Bag" at bounding box center [771, 24] width 14 height 4
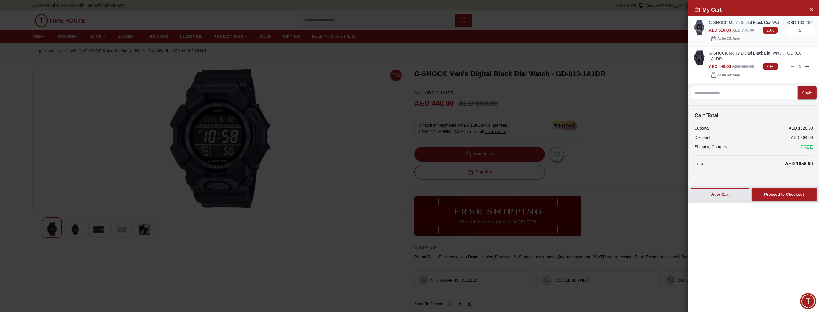
click at [701, 27] on img at bounding box center [699, 27] width 12 height 15
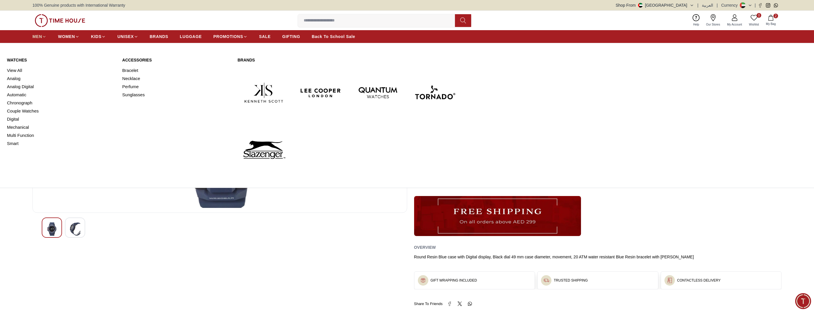
click at [39, 34] on span "MEN" at bounding box center [37, 37] width 10 height 6
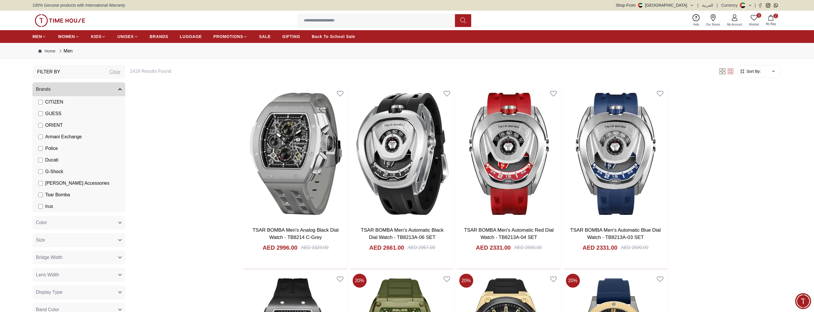
scroll to position [148, 0]
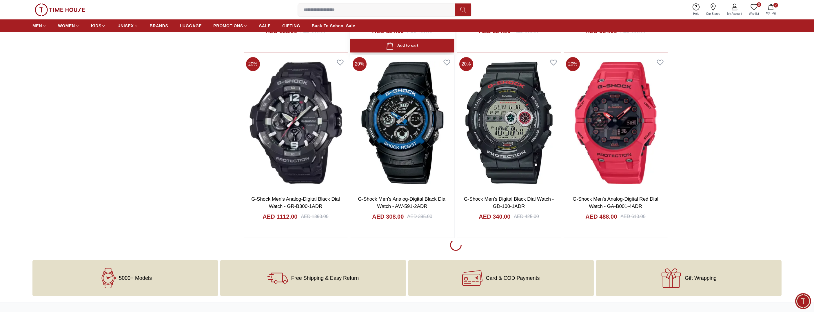
scroll to position [782, 0]
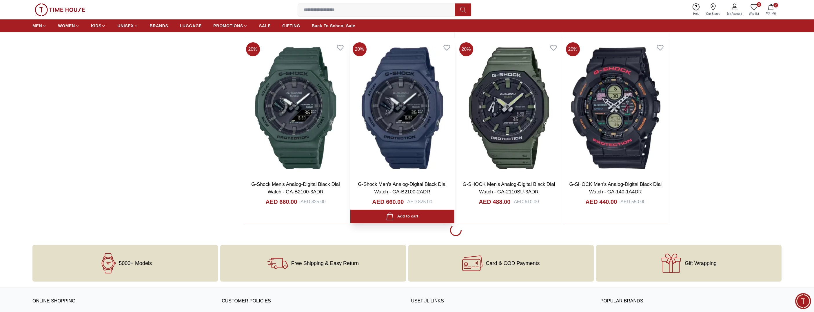
scroll to position [2667, 0]
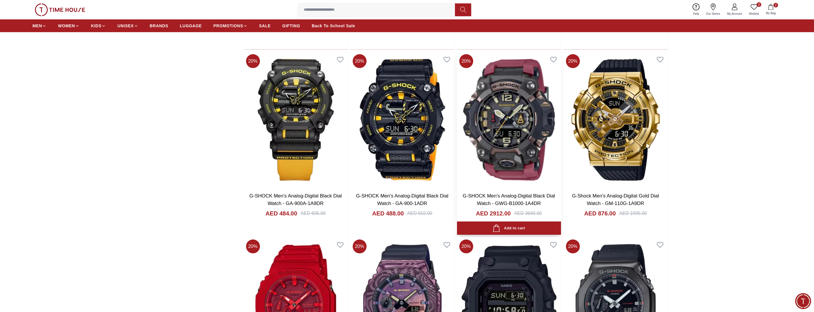
scroll to position [3015, 0]
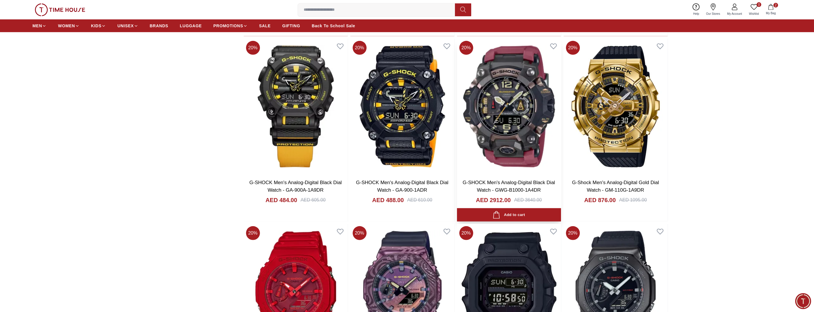
click at [521, 148] on img at bounding box center [509, 107] width 104 height 136
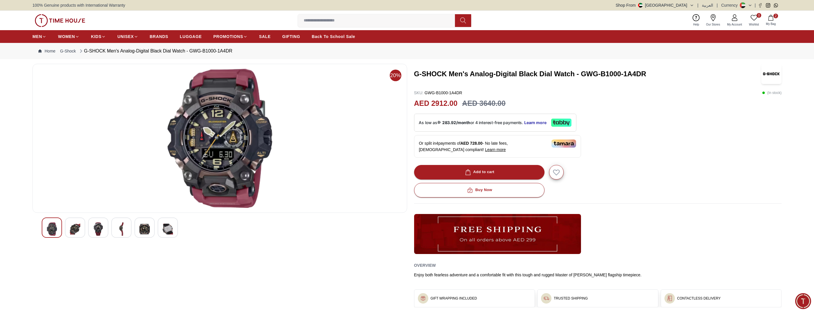
click at [166, 231] on img at bounding box center [168, 228] width 10 height 13
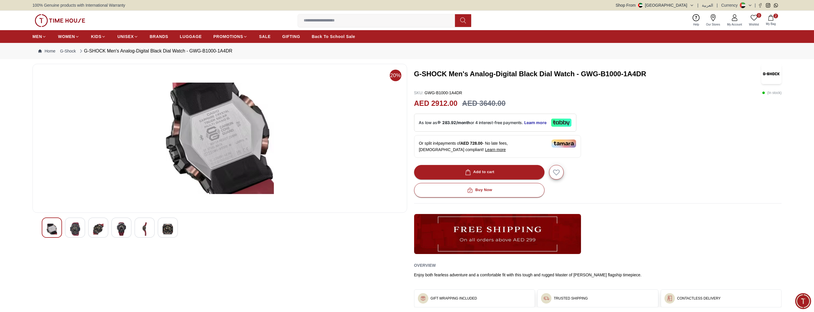
click at [144, 231] on img at bounding box center [144, 228] width 10 height 13
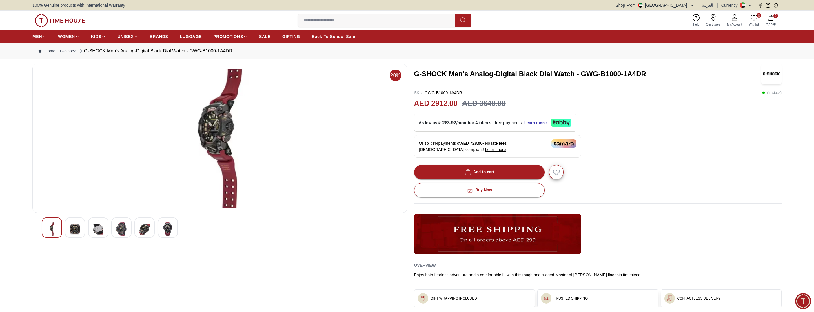
click at [119, 231] on img at bounding box center [121, 228] width 10 height 13
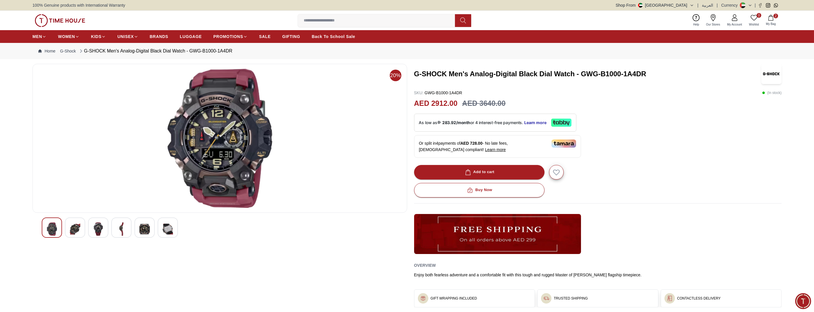
click at [102, 230] on img at bounding box center [98, 228] width 10 height 13
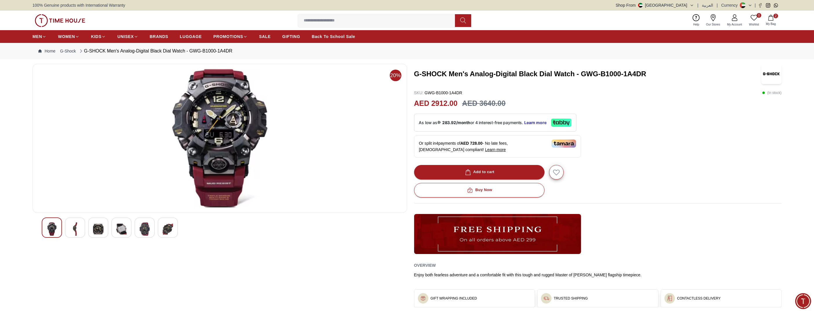
click at [67, 231] on div at bounding box center [75, 227] width 20 height 20
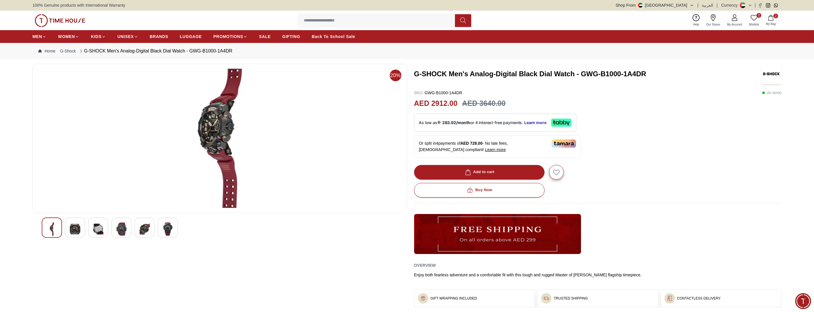
click at [50, 230] on img at bounding box center [52, 228] width 10 height 13
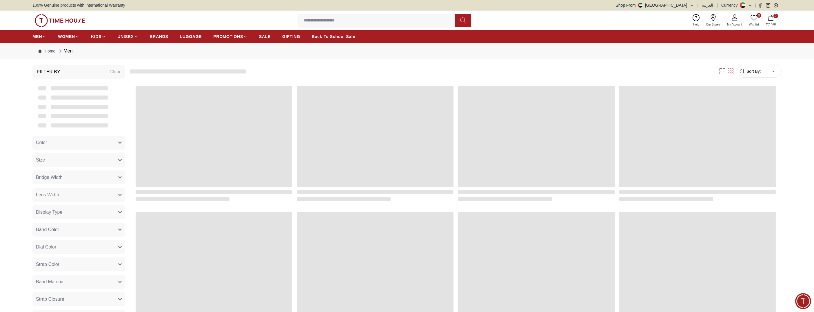
scroll to position [499, 0]
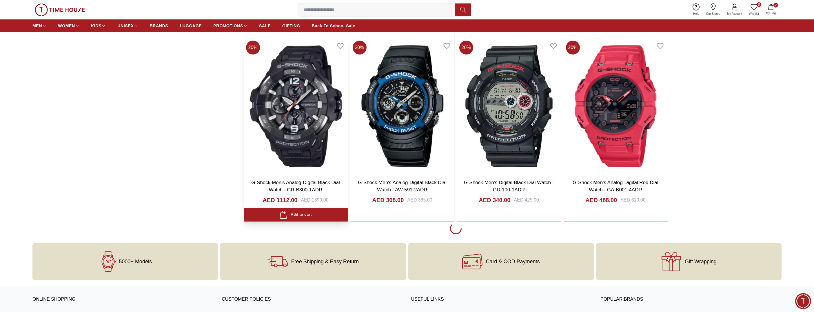
scroll to position [905, 0]
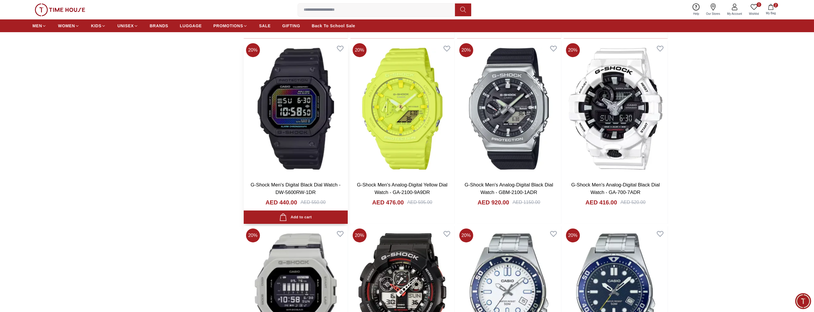
scroll to position [992, 0]
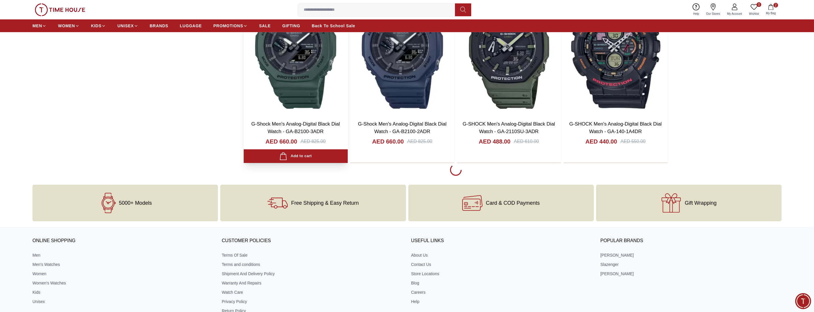
scroll to position [2703, 0]
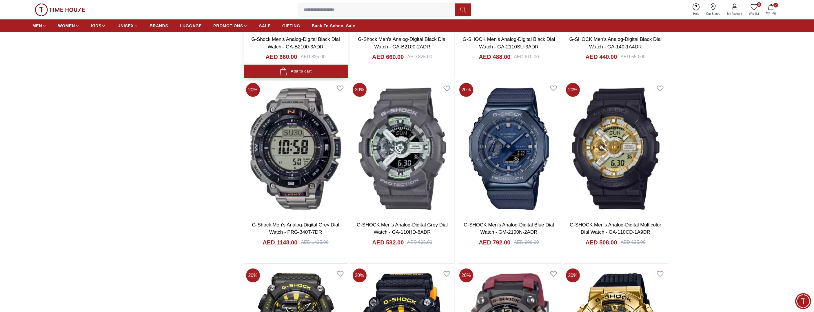
scroll to position [2790, 0]
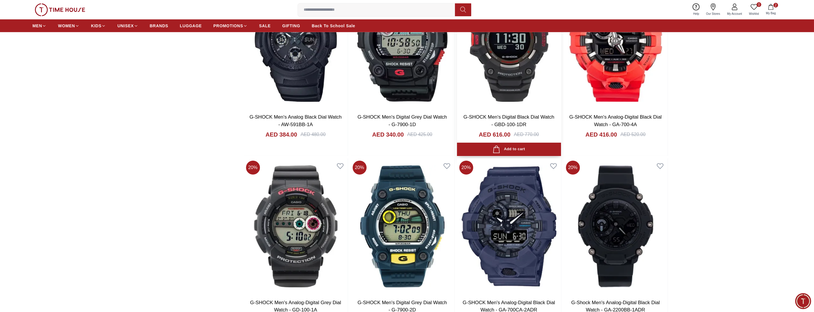
scroll to position [3978, 0]
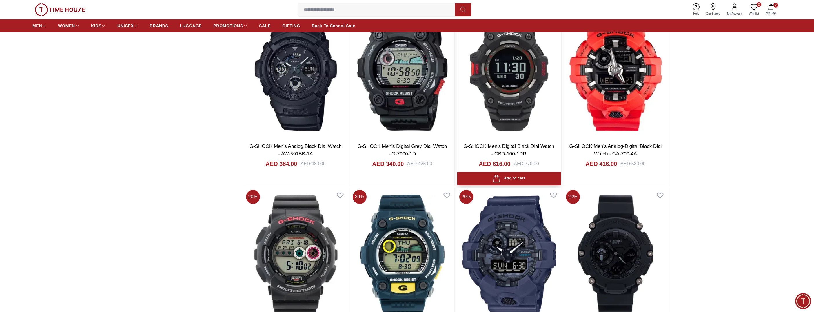
click at [515, 90] on img at bounding box center [509, 70] width 104 height 136
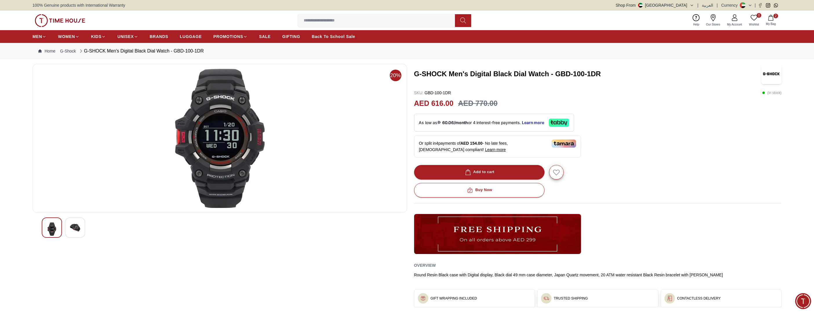
click at [75, 231] on img at bounding box center [75, 227] width 10 height 10
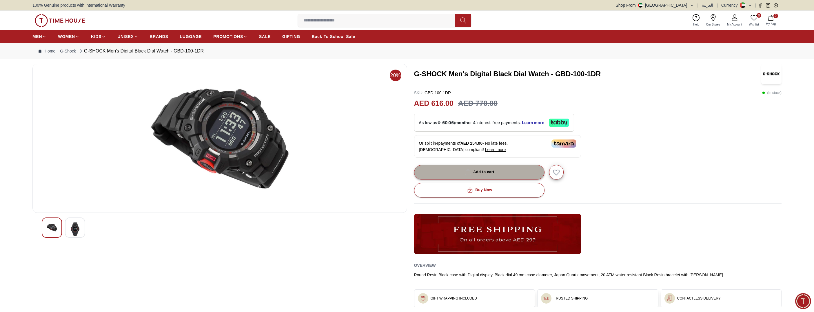
click at [479, 176] on button "Add to cart" at bounding box center [479, 172] width 130 height 14
click at [772, 20] on icon "button" at bounding box center [771, 18] width 5 height 6
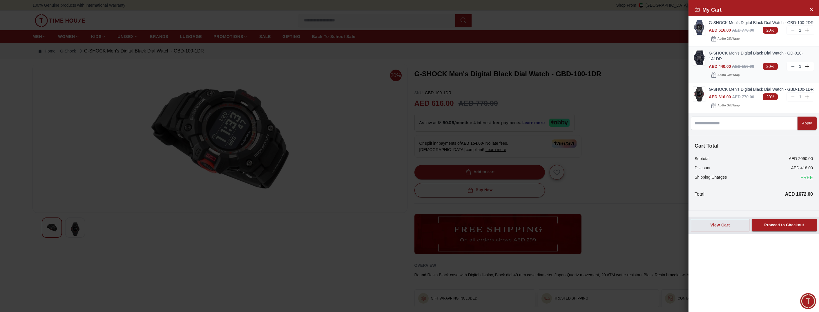
click at [698, 57] on img at bounding box center [699, 57] width 12 height 15
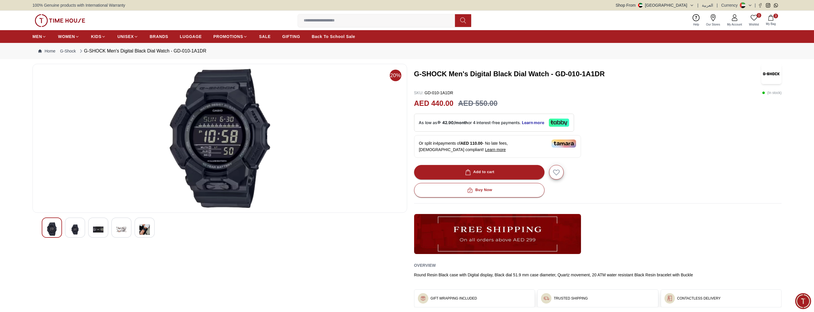
click at [772, 18] on icon "button" at bounding box center [771, 18] width 6 height 6
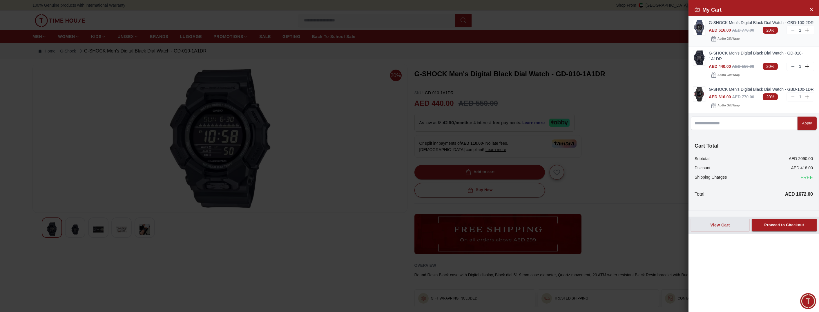
click at [701, 26] on img at bounding box center [699, 27] width 12 height 15
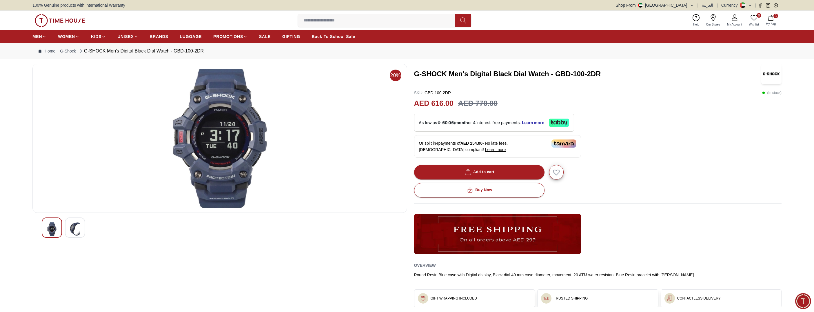
click at [770, 22] on span "My Bag" at bounding box center [771, 24] width 14 height 4
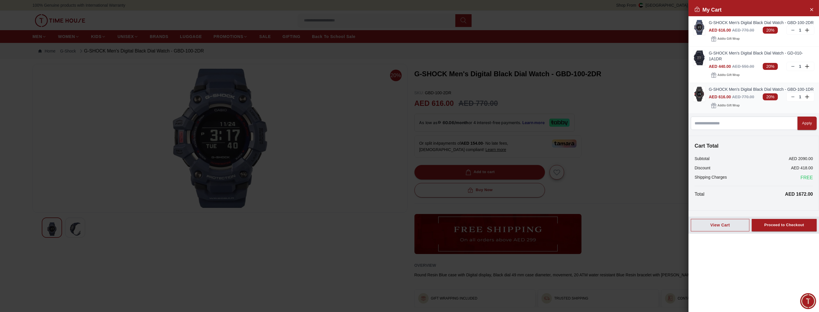
click at [700, 94] on img at bounding box center [699, 94] width 12 height 15
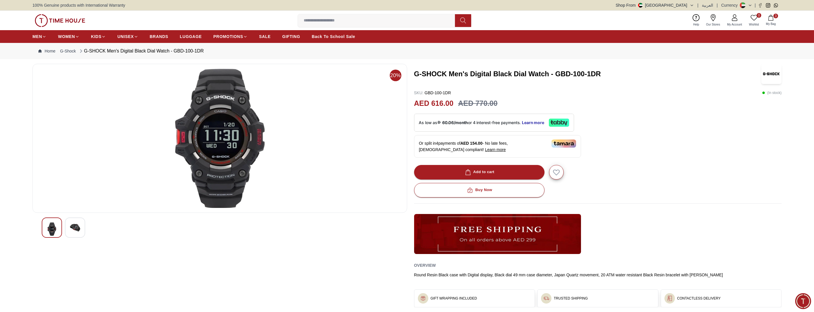
click at [81, 230] on div at bounding box center [75, 227] width 20 height 20
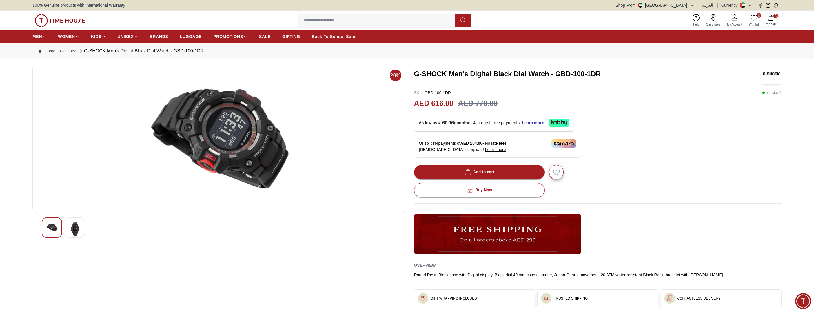
click at [772, 20] on icon "button" at bounding box center [771, 18] width 6 height 6
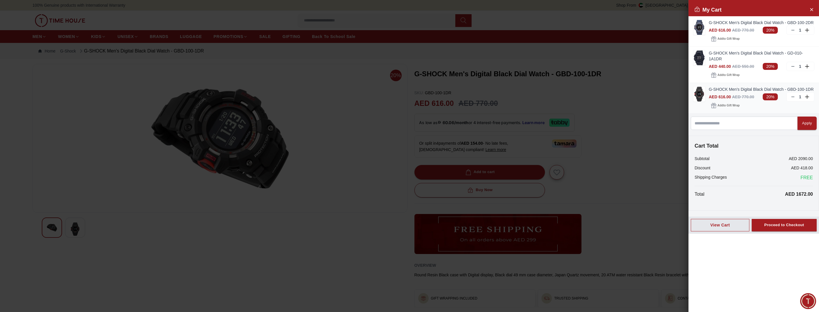
click at [697, 95] on img at bounding box center [699, 94] width 12 height 15
click at [726, 106] on span "Add to Gift Wrap" at bounding box center [728, 106] width 22 height 6
